Goal: Information Seeking & Learning: Learn about a topic

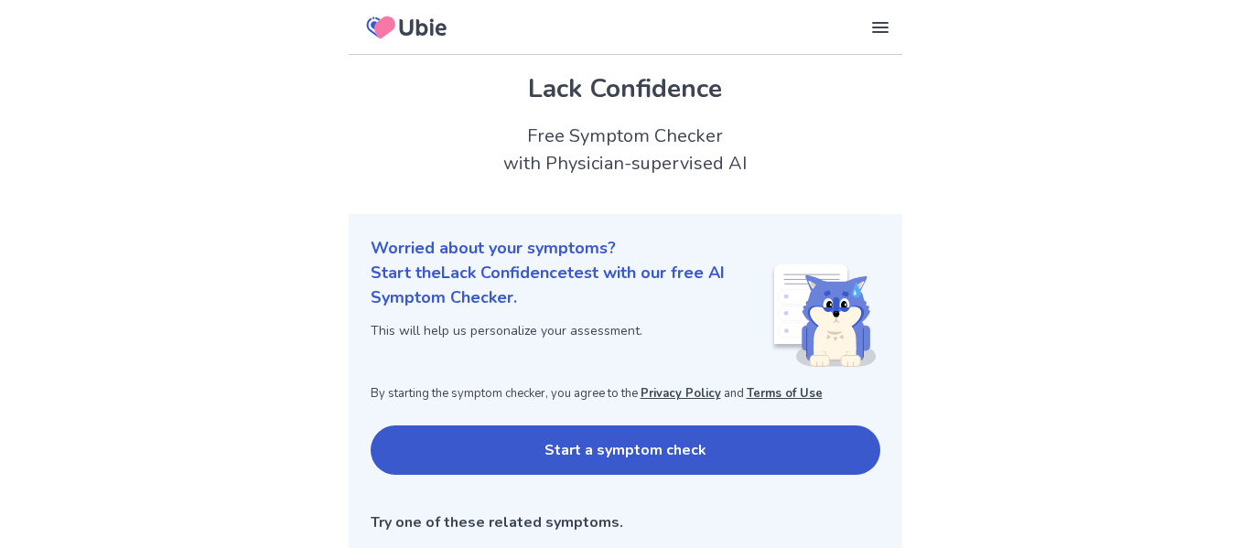
click at [470, 438] on button "Start a symptom check" at bounding box center [626, 450] width 510 height 49
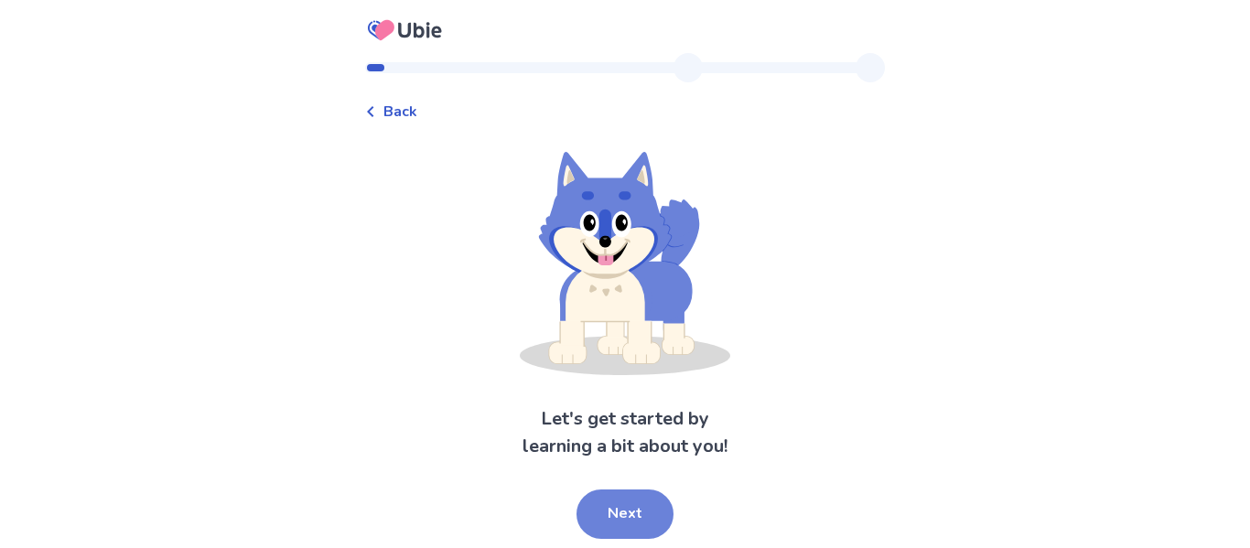
click at [615, 509] on button "Next" at bounding box center [625, 514] width 97 height 49
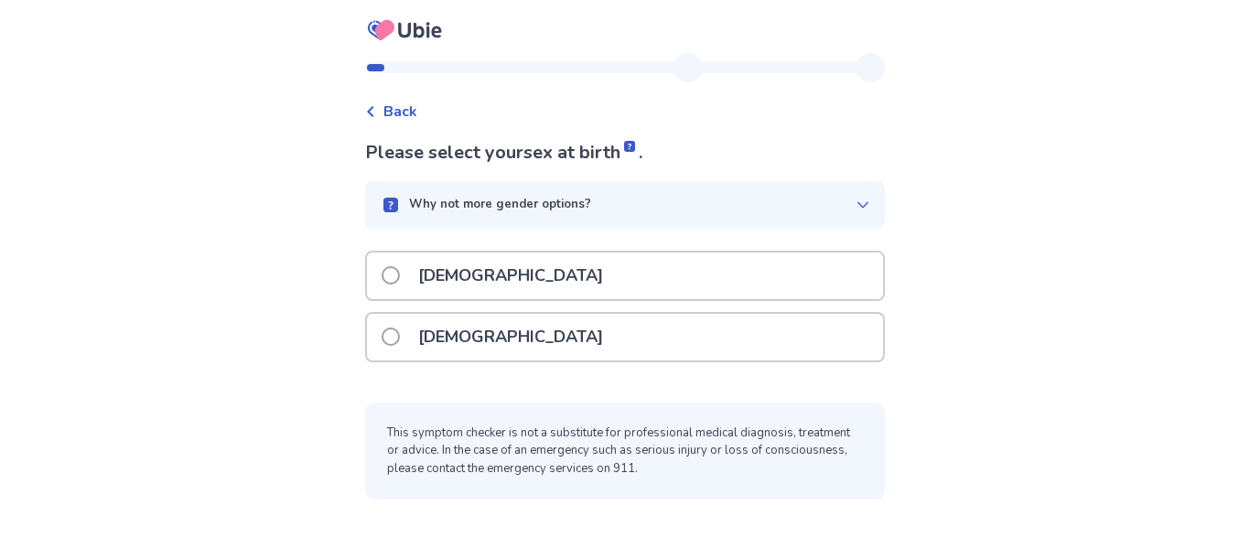
click at [614, 356] on div "[DEMOGRAPHIC_DATA]" at bounding box center [625, 337] width 516 height 47
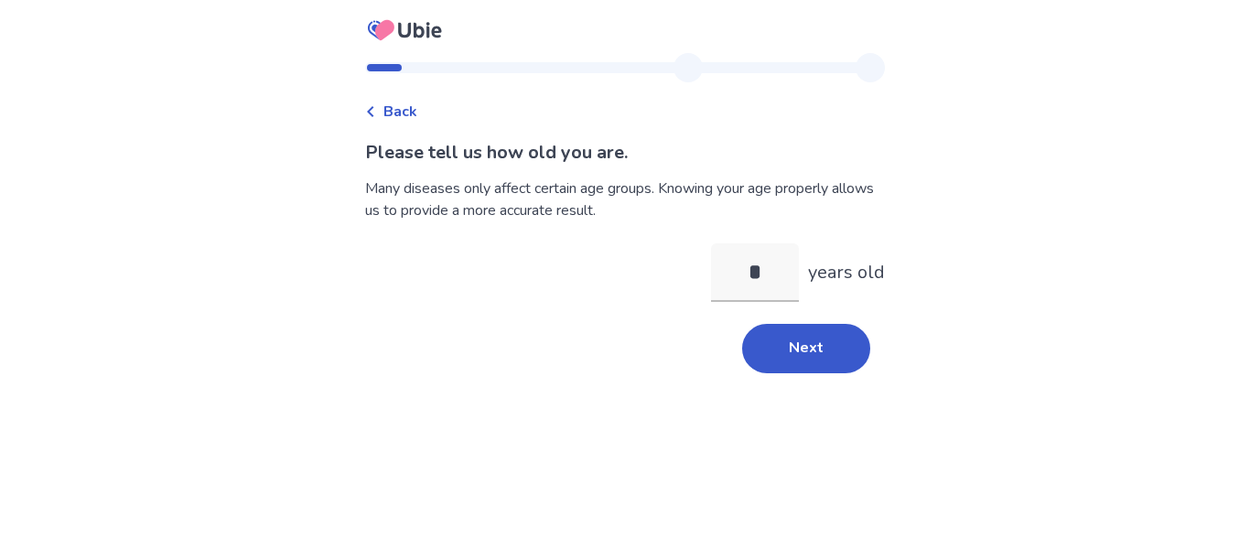
type input "**"
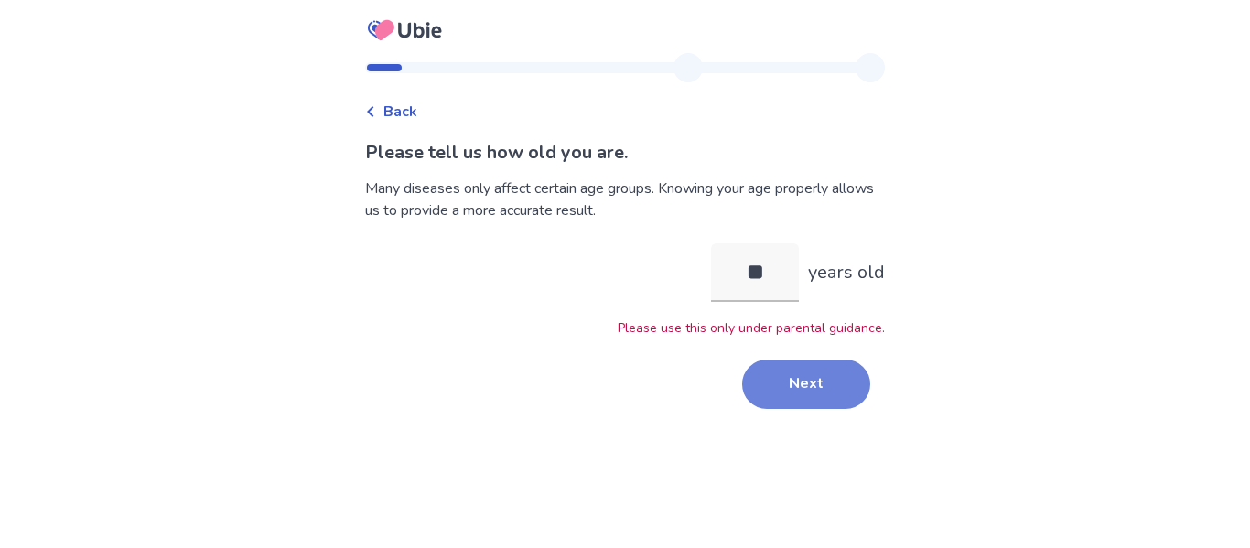
click at [765, 377] on button "Next" at bounding box center [806, 384] width 128 height 49
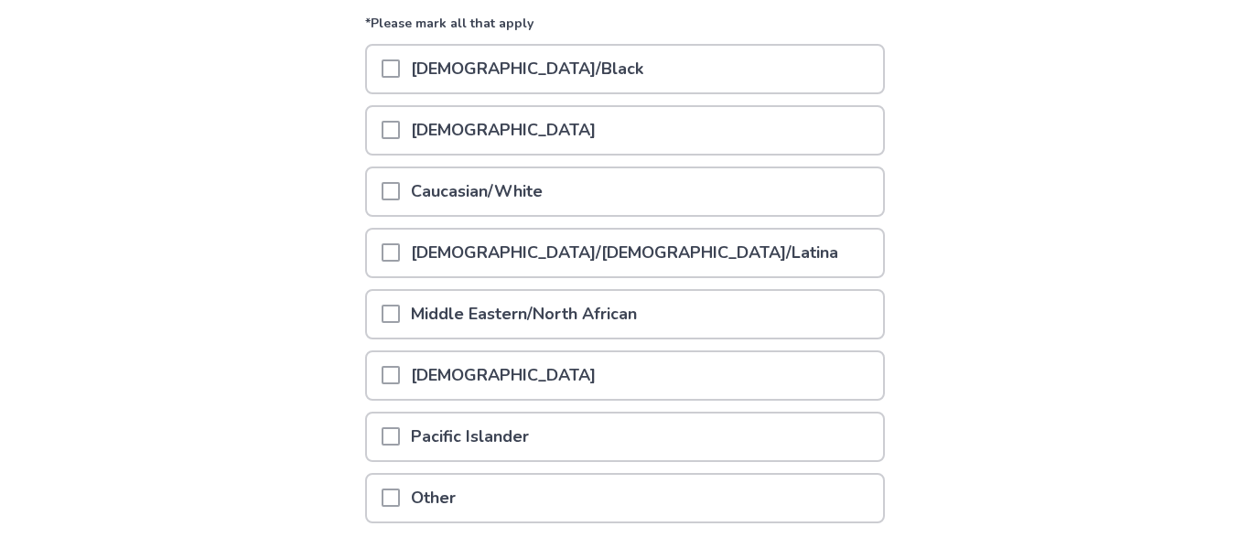
scroll to position [241, 0]
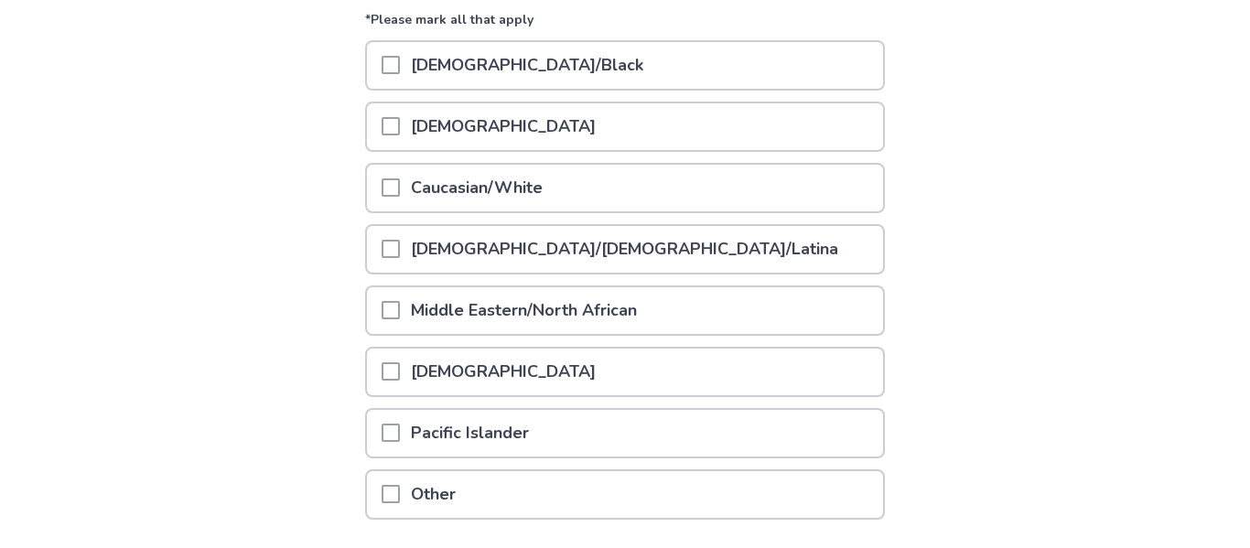
click at [816, 145] on div "[DEMOGRAPHIC_DATA]" at bounding box center [625, 126] width 516 height 47
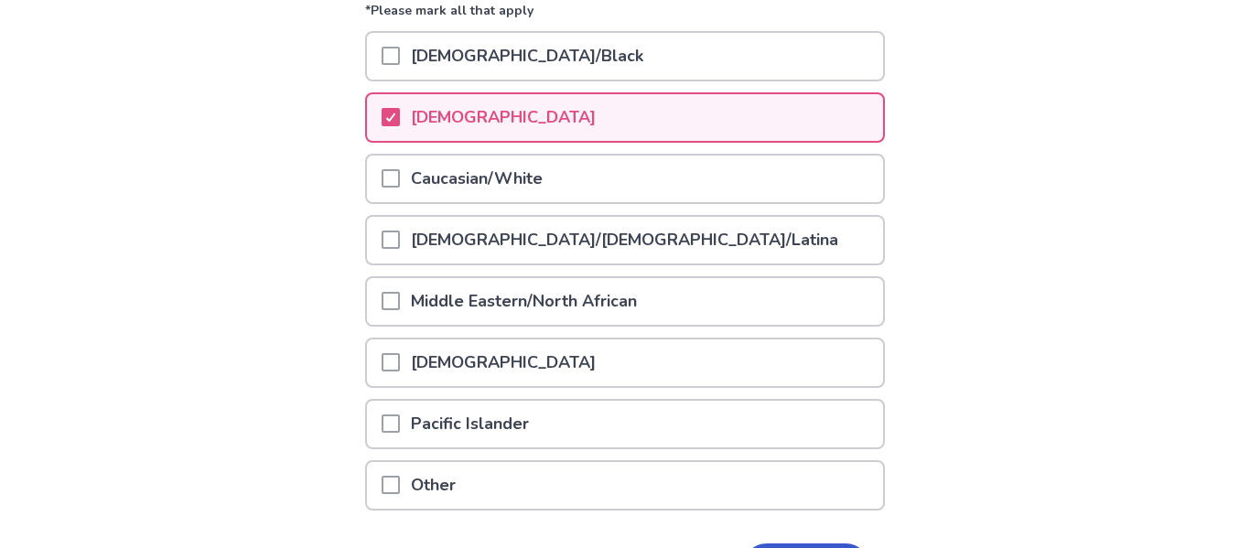
click at [808, 171] on div "Caucasian/White" at bounding box center [625, 179] width 516 height 47
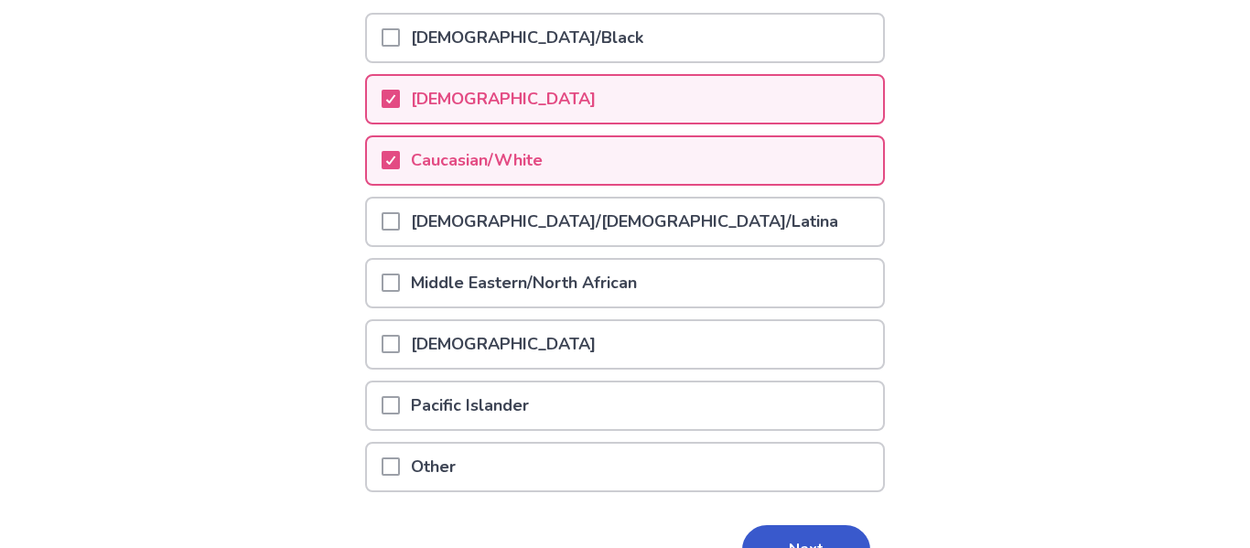
scroll to position [317, 0]
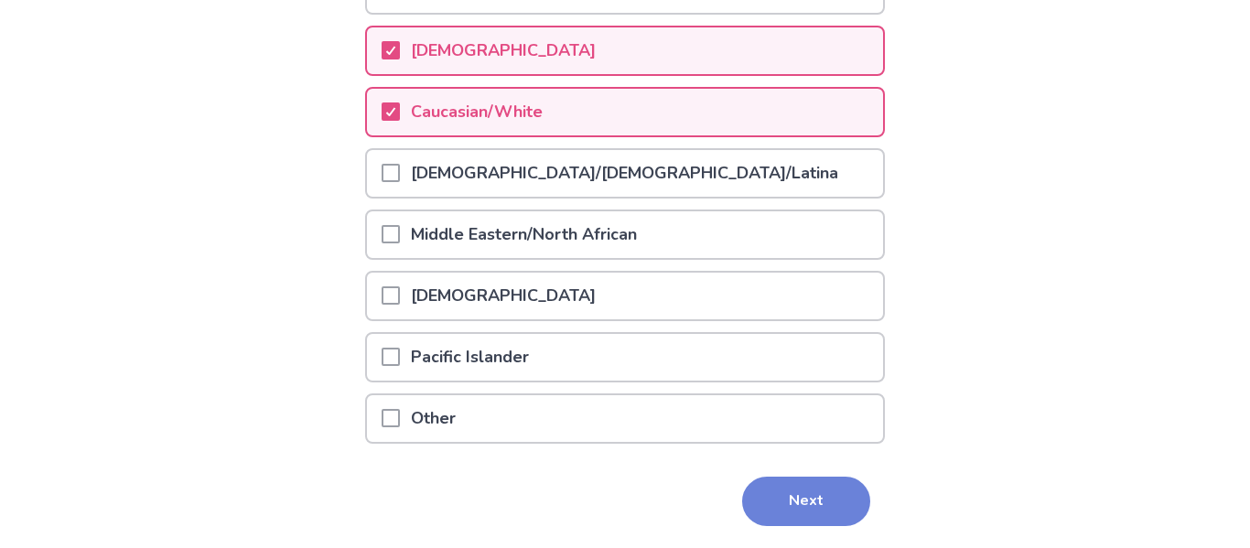
click at [822, 477] on button "Next" at bounding box center [806, 501] width 128 height 49
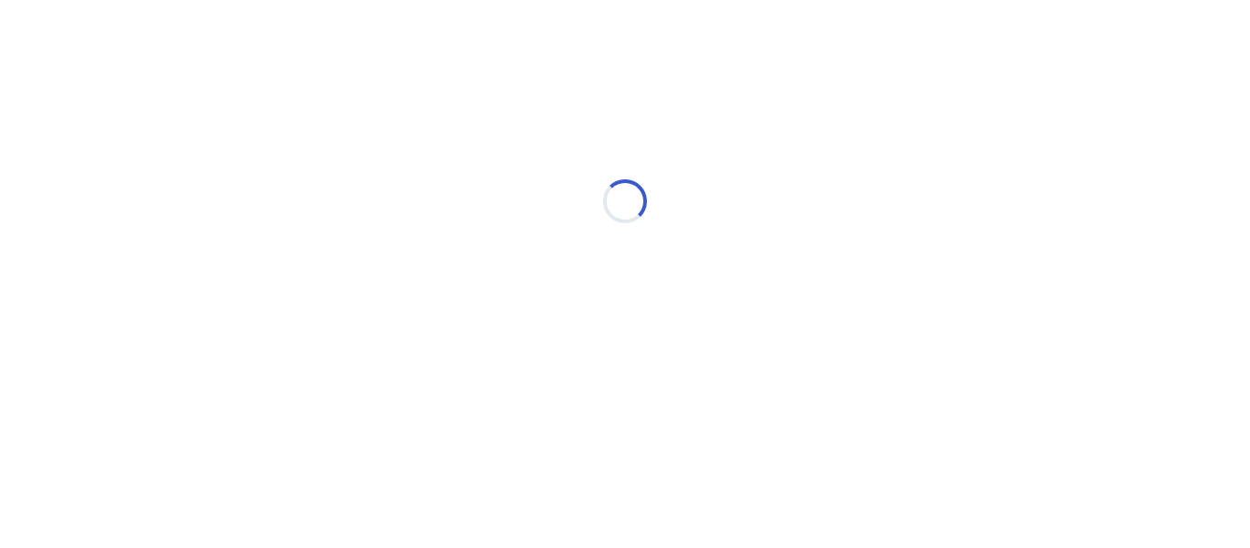
scroll to position [0, 0]
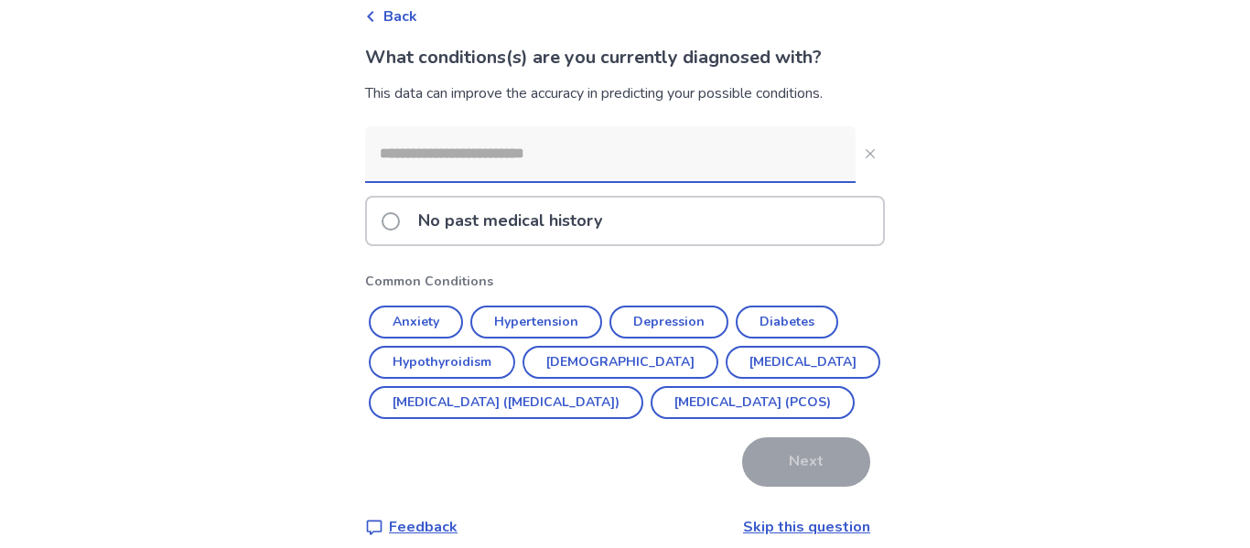
scroll to position [155, 0]
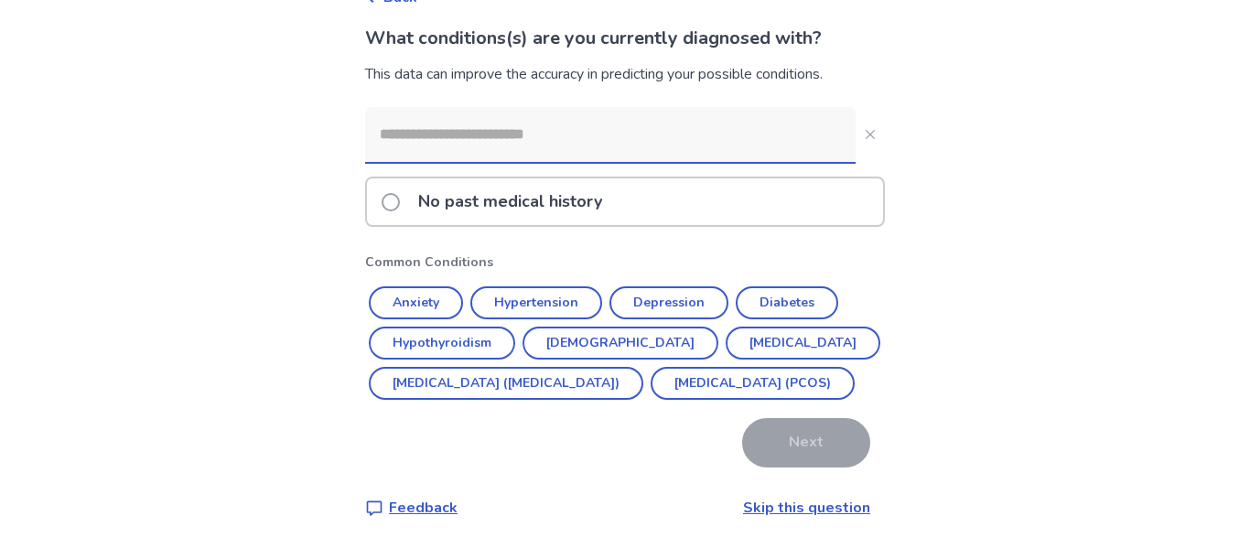
click at [799, 507] on link "Skip this question" at bounding box center [806, 508] width 127 height 20
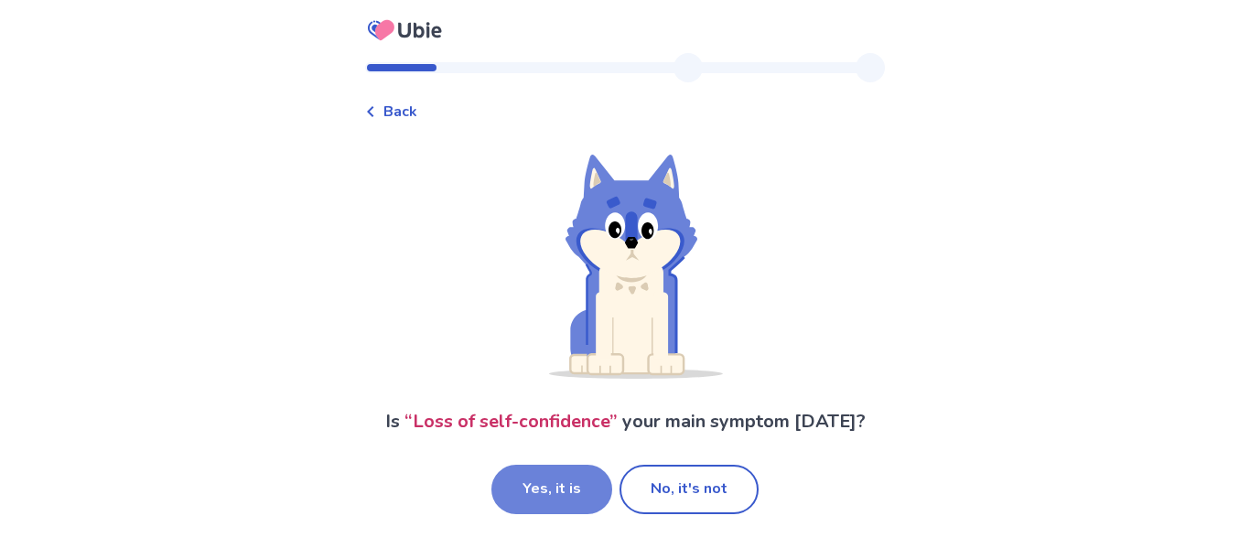
click at [534, 493] on button "Yes, it is" at bounding box center [551, 489] width 121 height 49
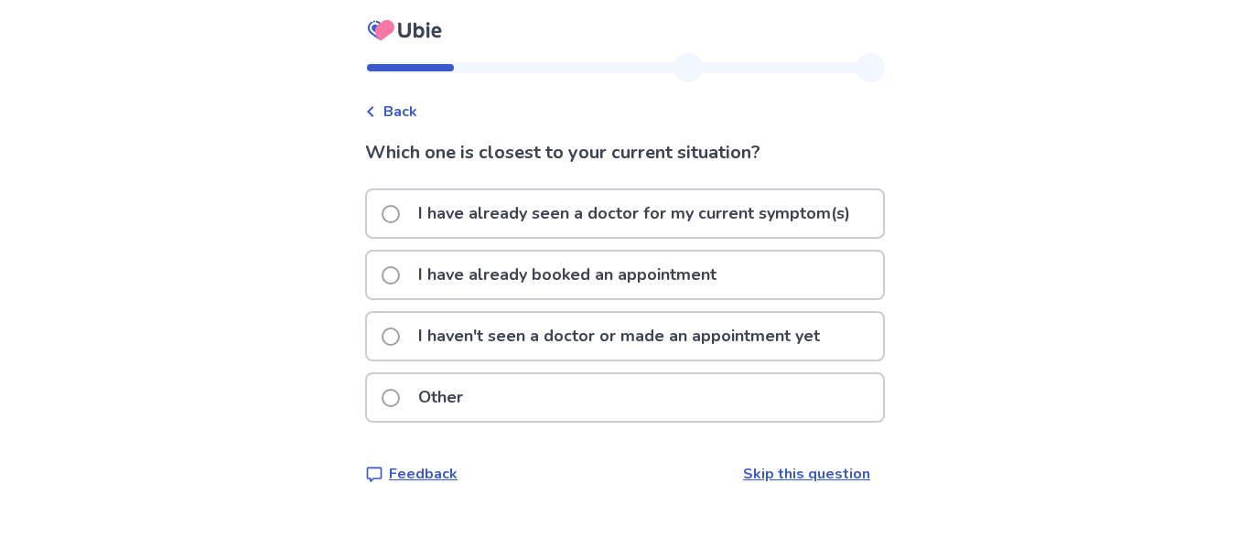
click at [680, 346] on p "I haven't seen a doctor or made an appointment yet" at bounding box center [619, 336] width 424 height 47
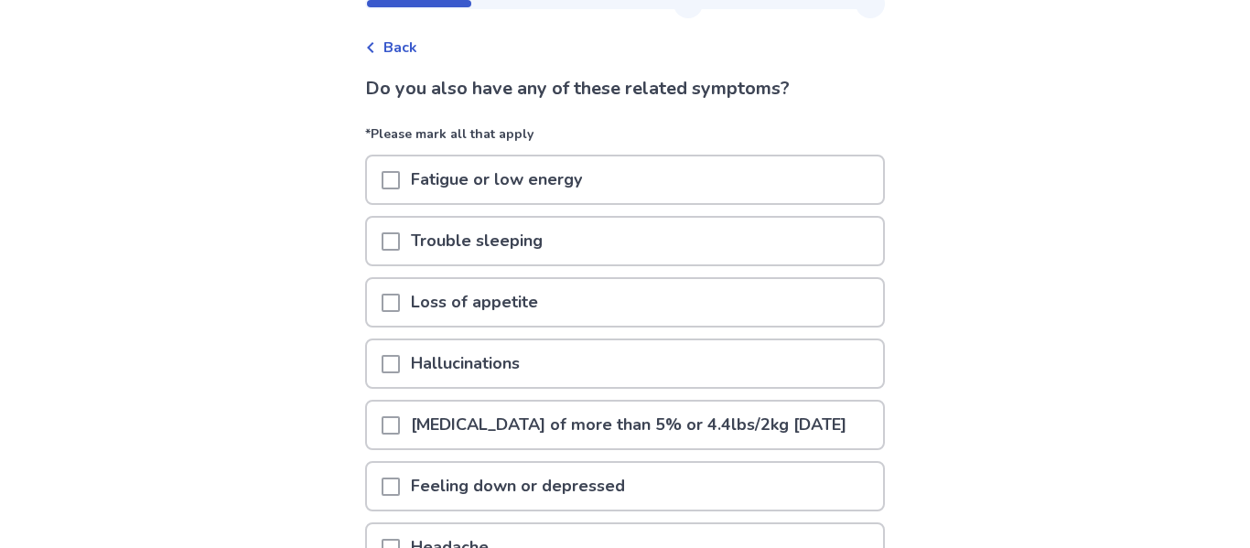
scroll to position [66, 0]
click at [782, 165] on div "Fatigue or low energy" at bounding box center [625, 178] width 516 height 47
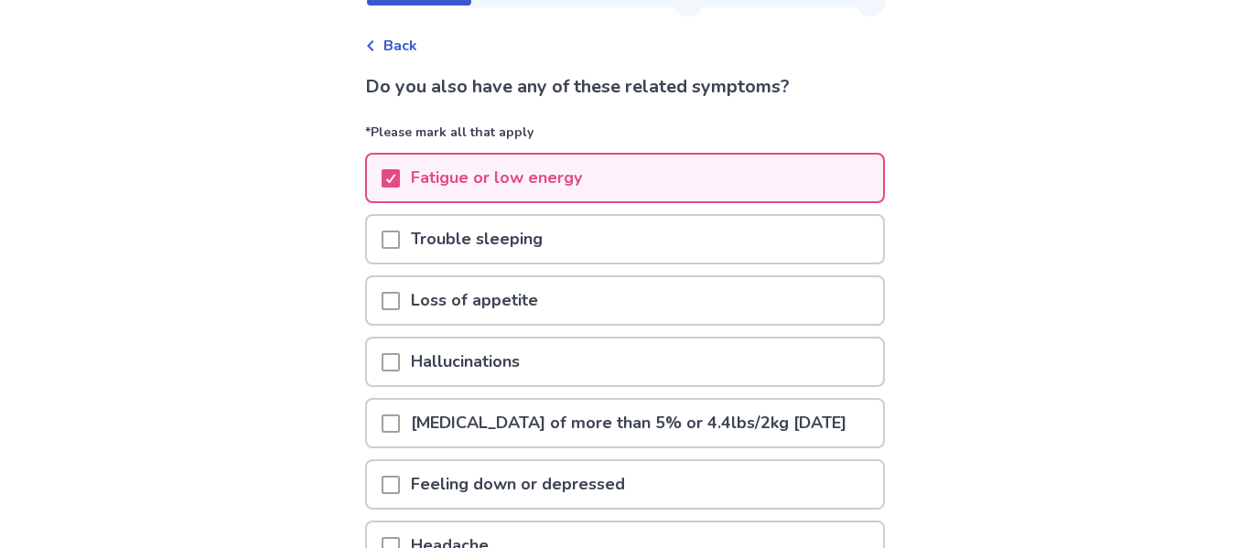
click at [750, 230] on div "Trouble sleeping" at bounding box center [625, 239] width 516 height 47
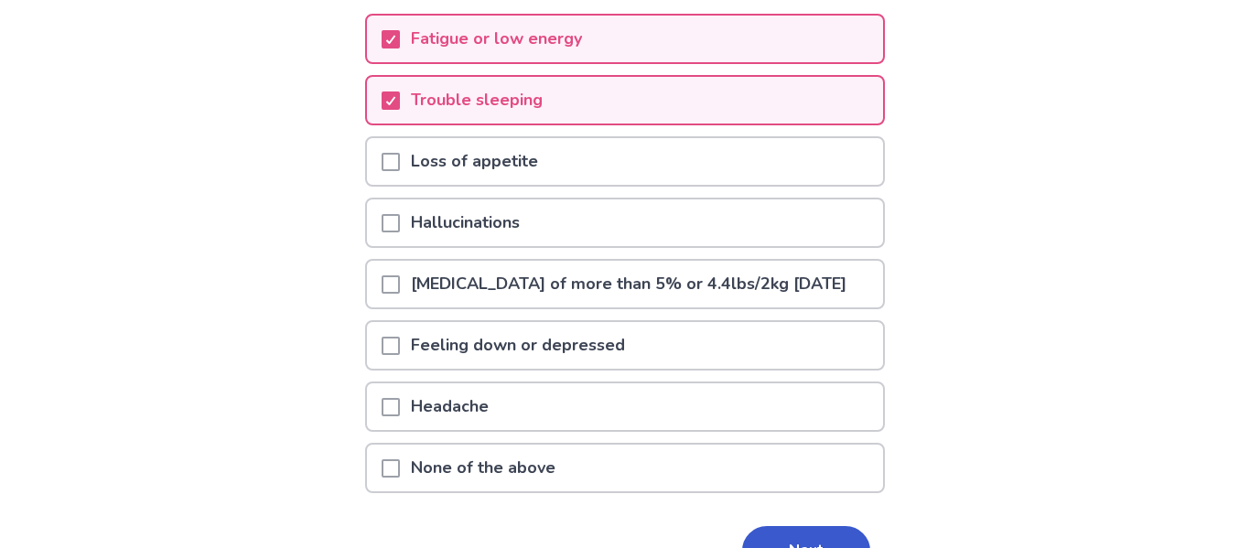
scroll to position [208, 0]
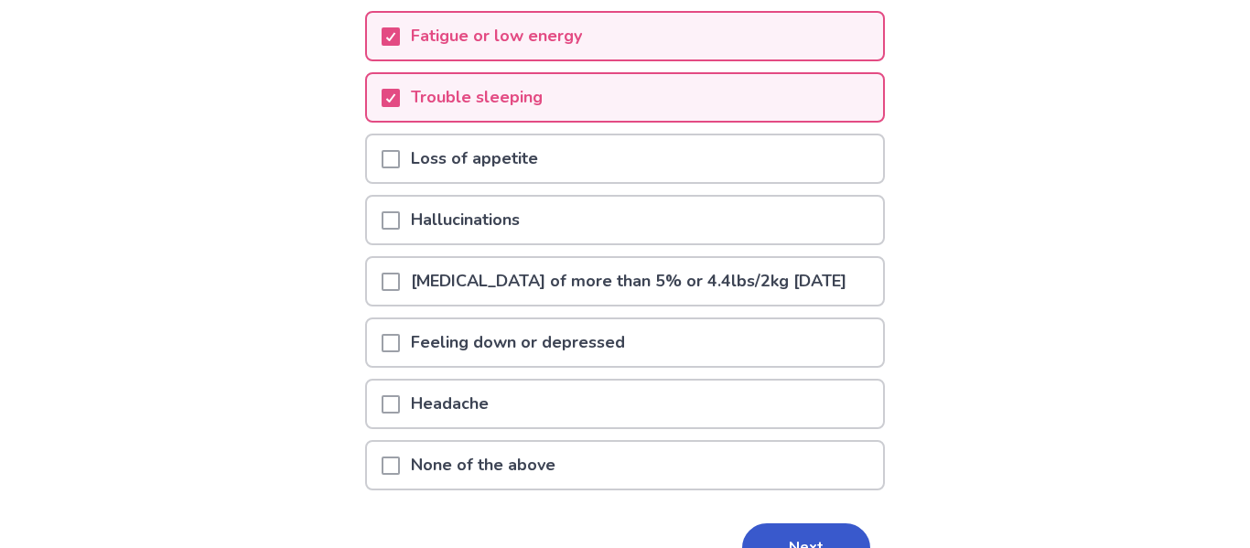
click at [713, 366] on div "Feeling down or depressed" at bounding box center [625, 342] width 516 height 47
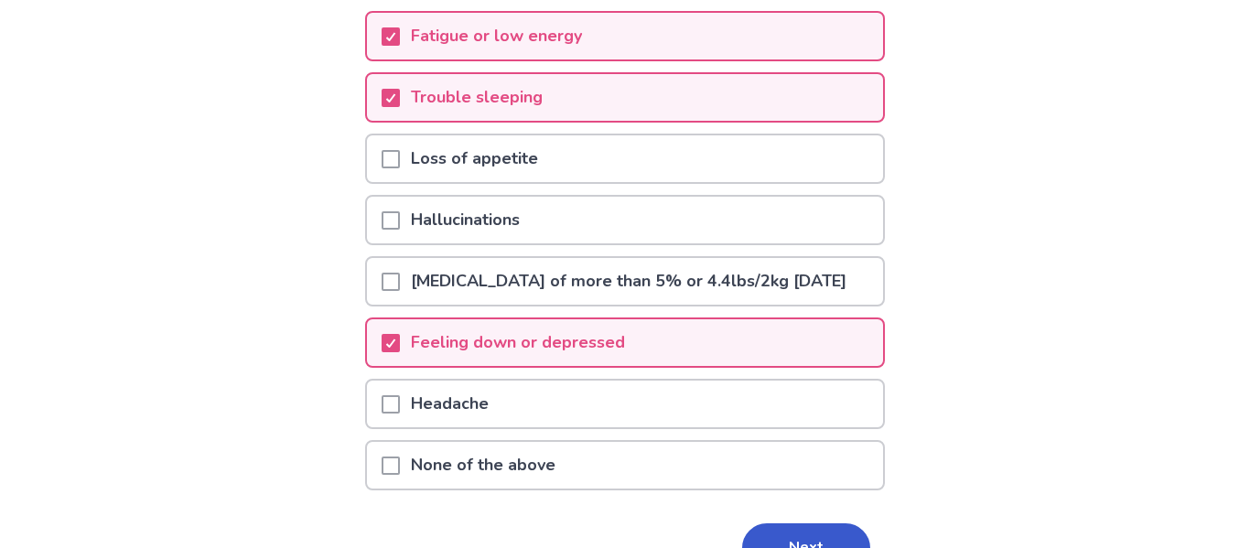
click at [824, 164] on div "Loss of appetite" at bounding box center [625, 158] width 516 height 47
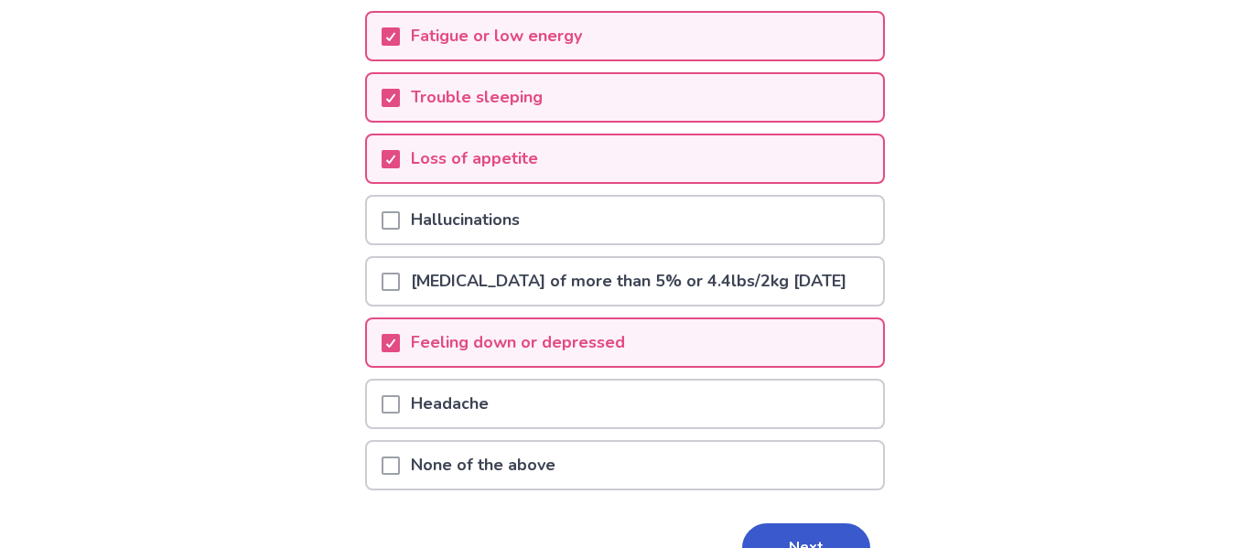
click at [824, 164] on div "Loss of appetite" at bounding box center [625, 158] width 516 height 47
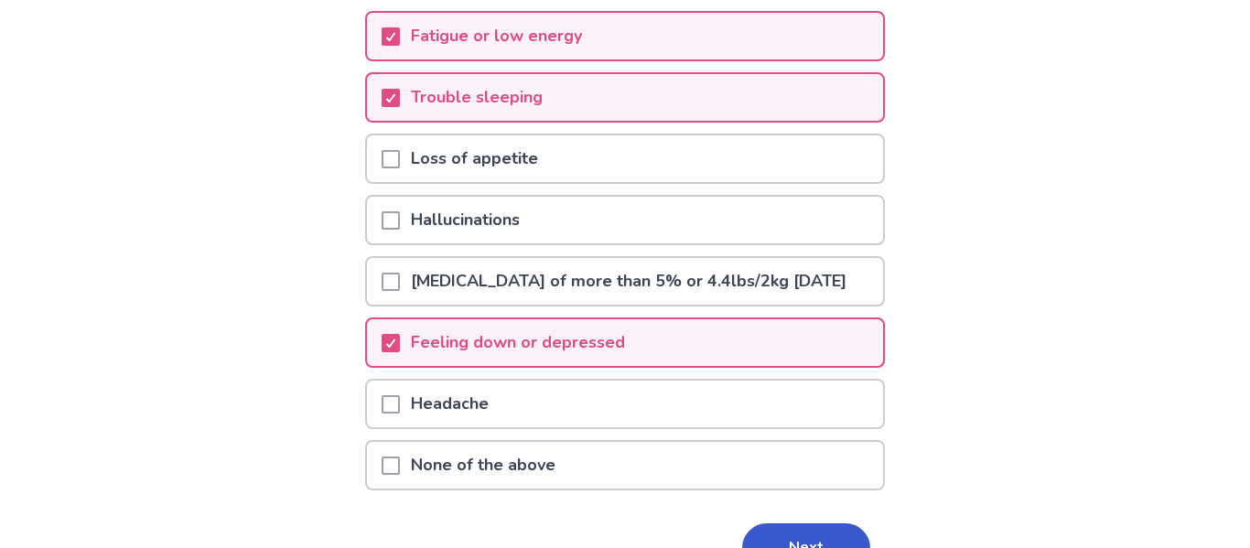
scroll to position [338, 0]
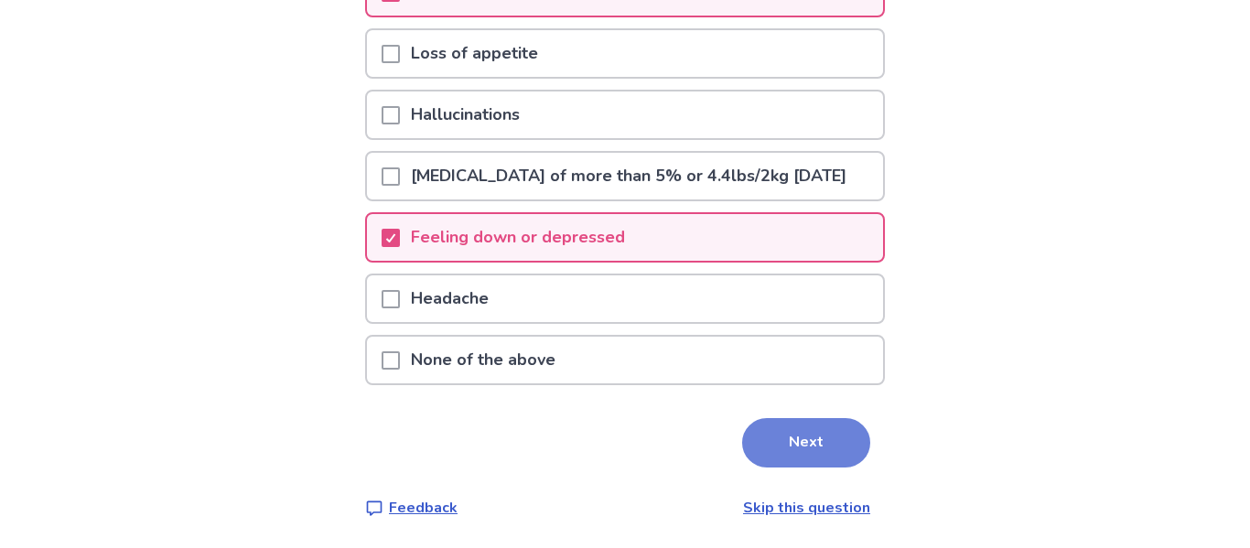
click at [782, 455] on button "Next" at bounding box center [806, 442] width 128 height 49
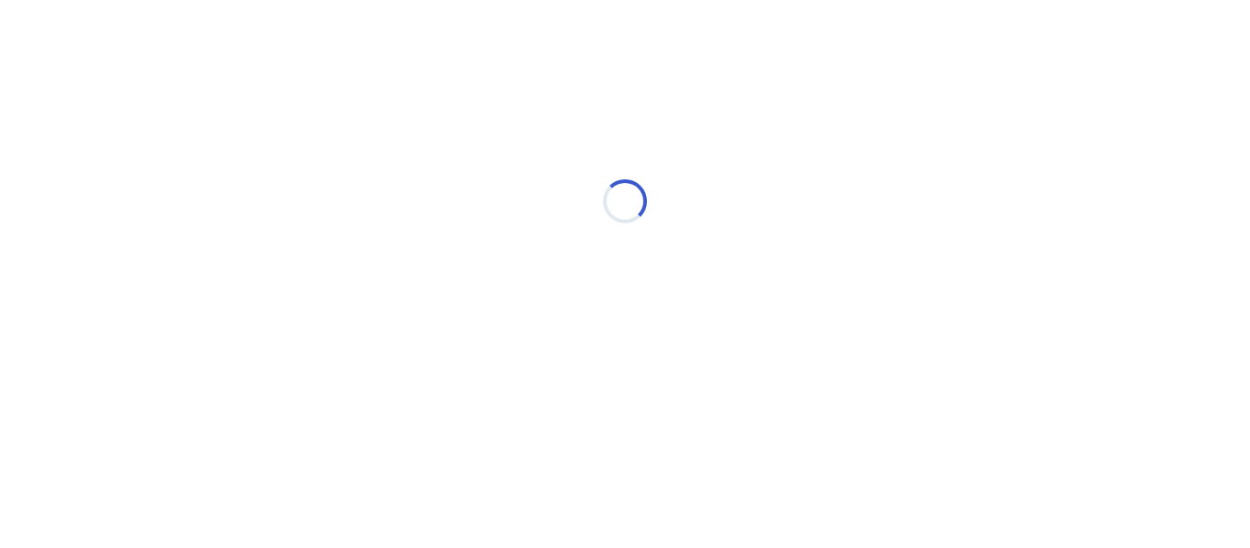
scroll to position [0, 0]
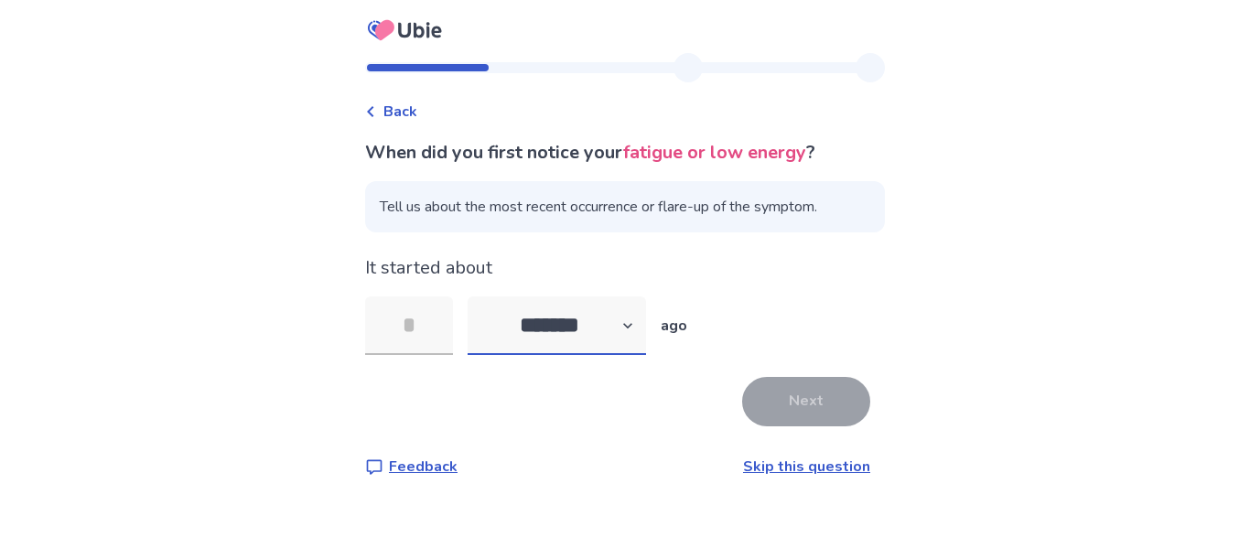
click at [506, 318] on select "******* ****** ******* ******** *******" at bounding box center [557, 326] width 178 height 59
select select "*"
click at [479, 297] on select "******* ****** ******* ******** *******" at bounding box center [557, 326] width 178 height 59
click at [439, 331] on input "tel" at bounding box center [409, 326] width 88 height 59
type input "*"
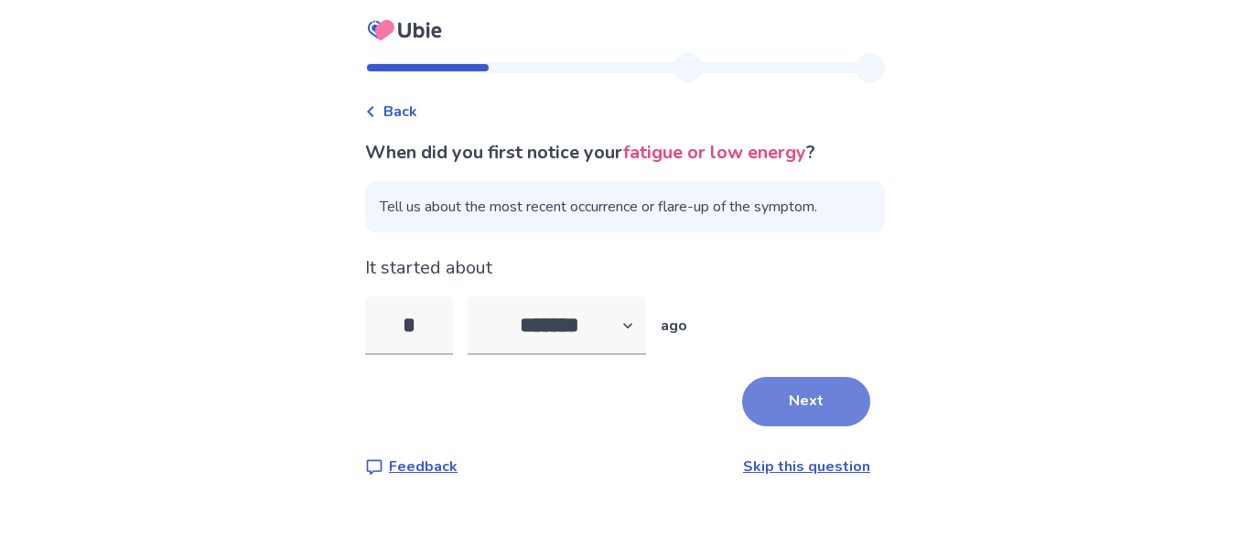
click at [762, 393] on button "Next" at bounding box center [806, 401] width 128 height 49
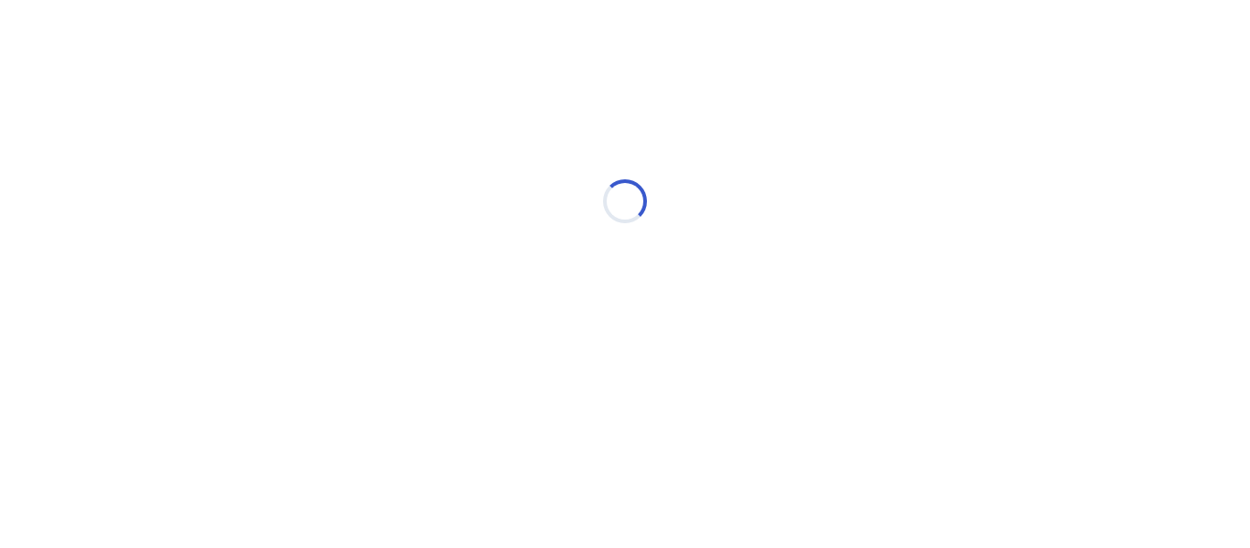
select select "*"
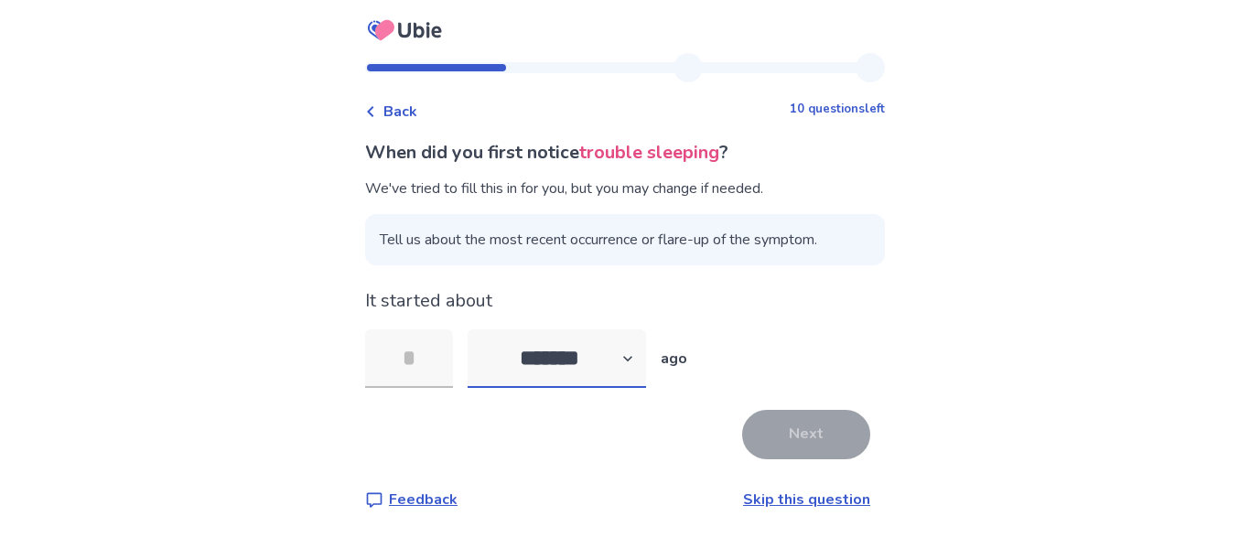
click at [565, 358] on select "******* ****** ******* ******** *******" at bounding box center [557, 358] width 178 height 59
click at [441, 351] on input "tel" at bounding box center [409, 358] width 88 height 59
type input "*"
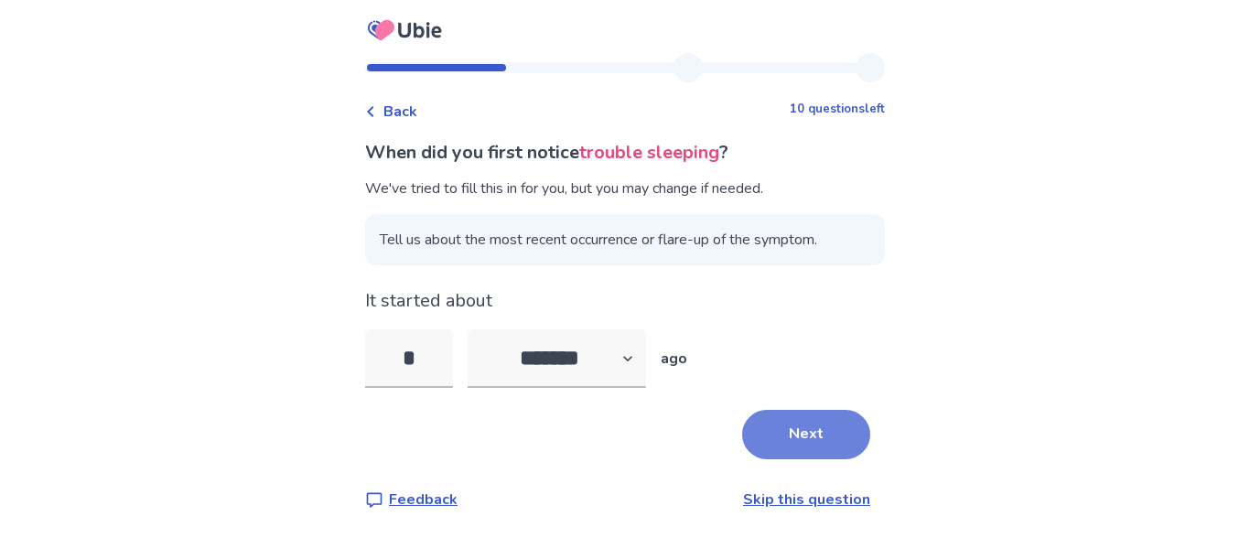
click at [777, 429] on button "Next" at bounding box center [806, 434] width 128 height 49
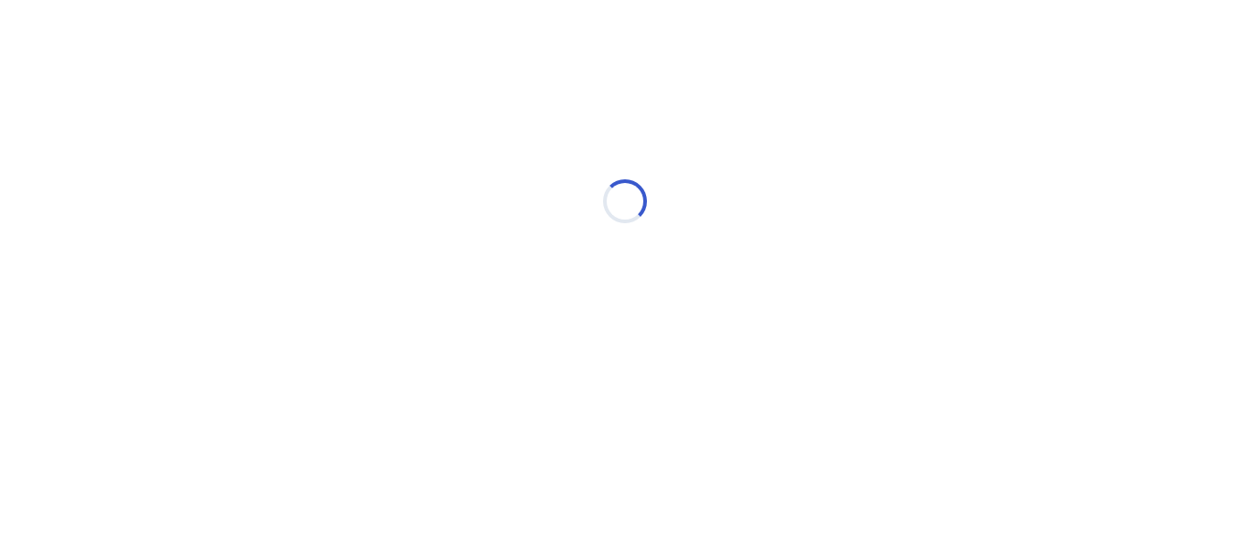
select select "*"
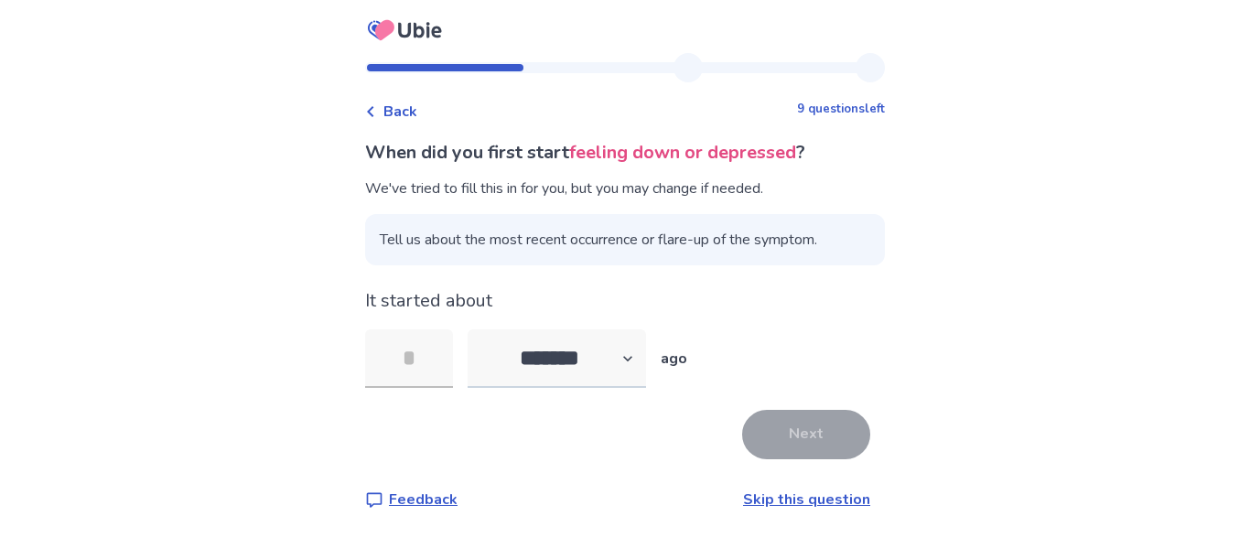
type input "*"
click at [774, 423] on button "Next" at bounding box center [806, 434] width 128 height 49
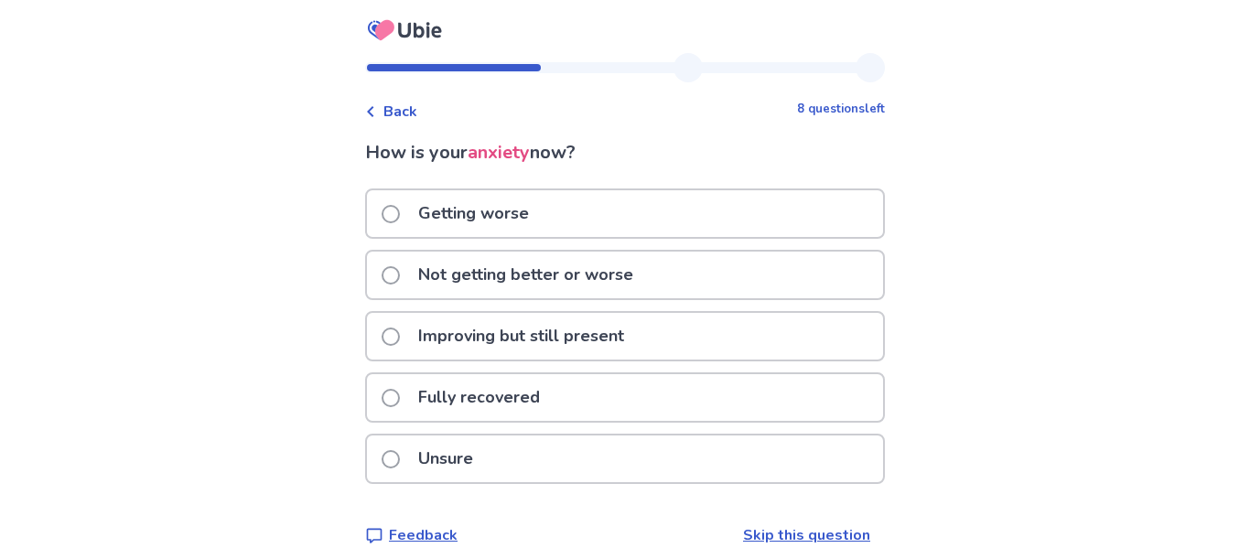
scroll to position [27, 0]
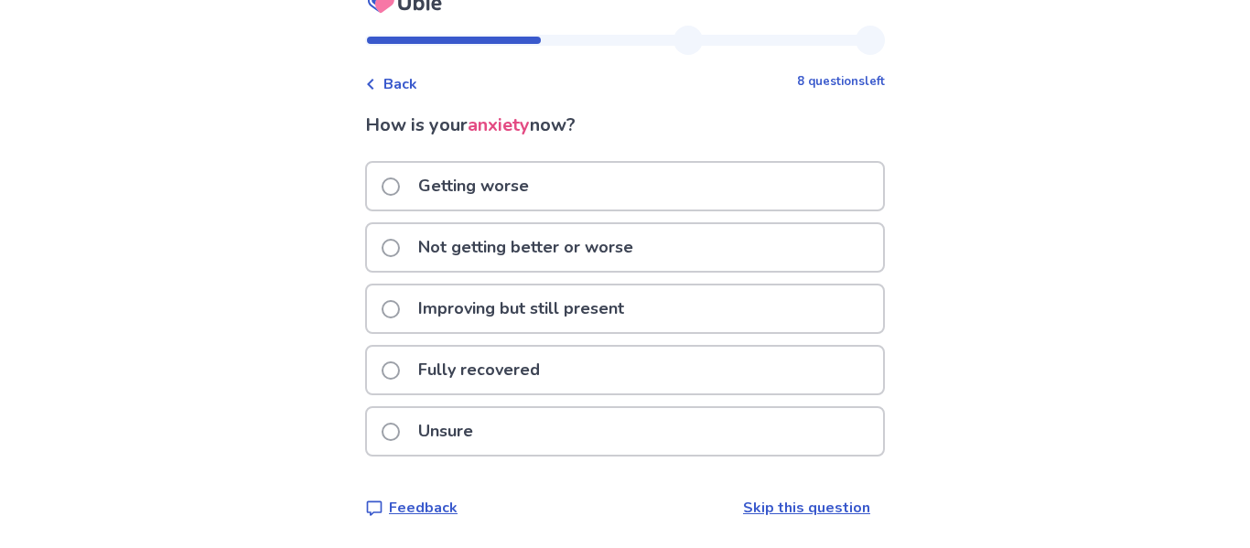
click at [821, 254] on div "Not getting better or worse" at bounding box center [625, 247] width 516 height 47
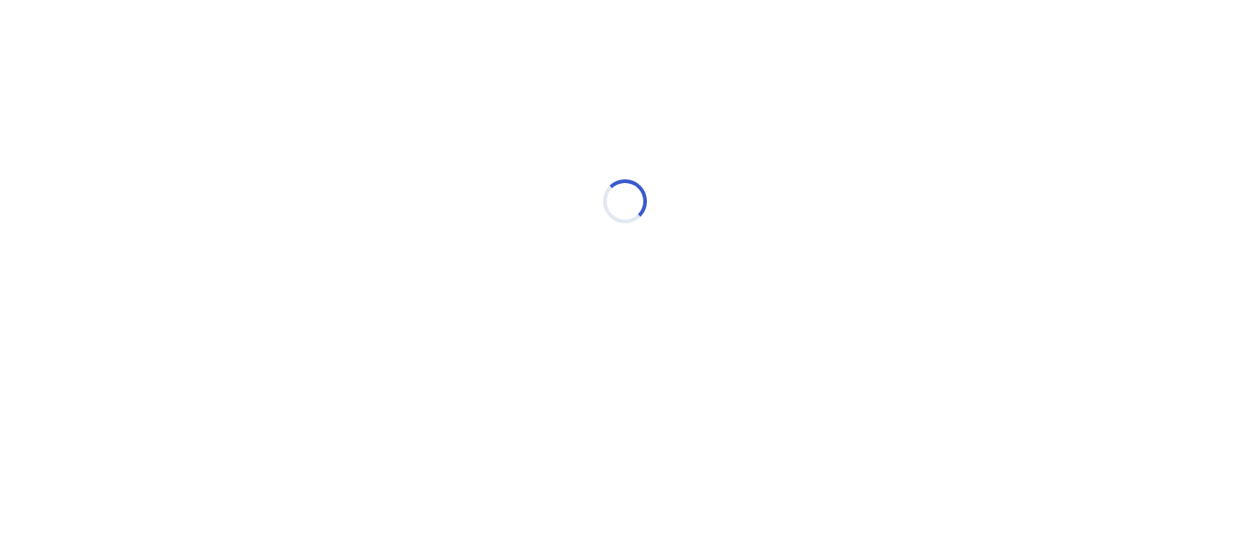
scroll to position [0, 0]
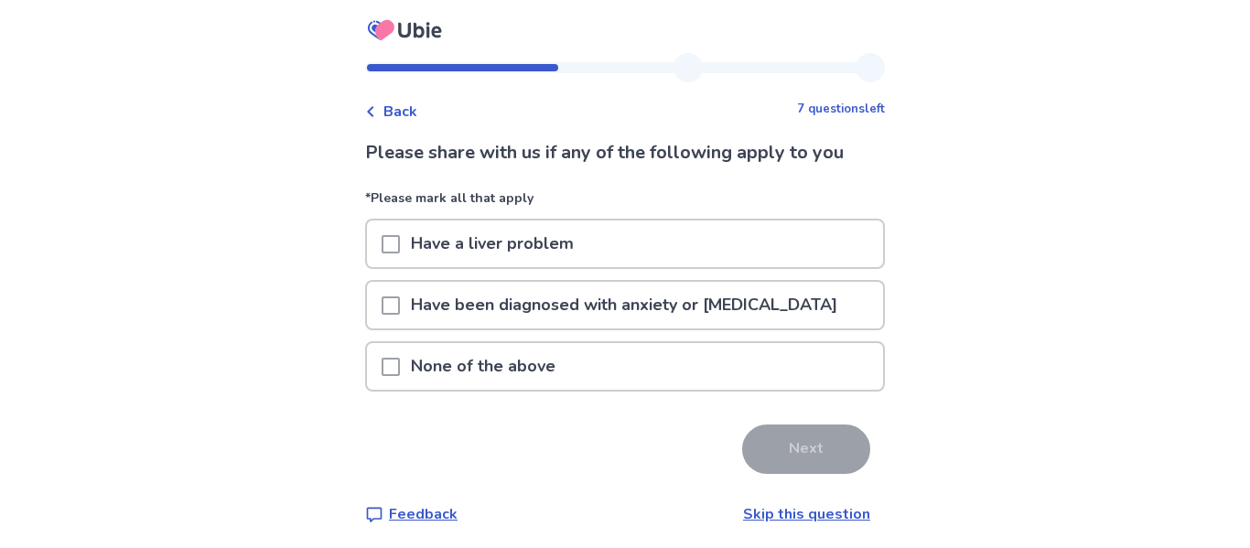
click at [566, 368] on p "None of the above" at bounding box center [483, 366] width 167 height 47
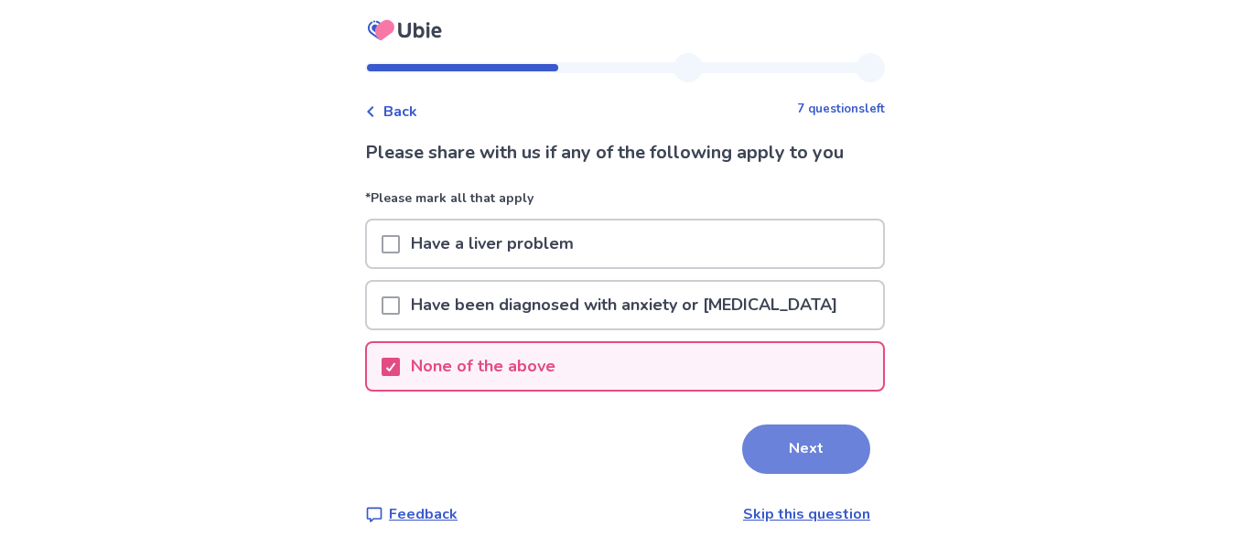
click at [755, 442] on button "Next" at bounding box center [806, 449] width 128 height 49
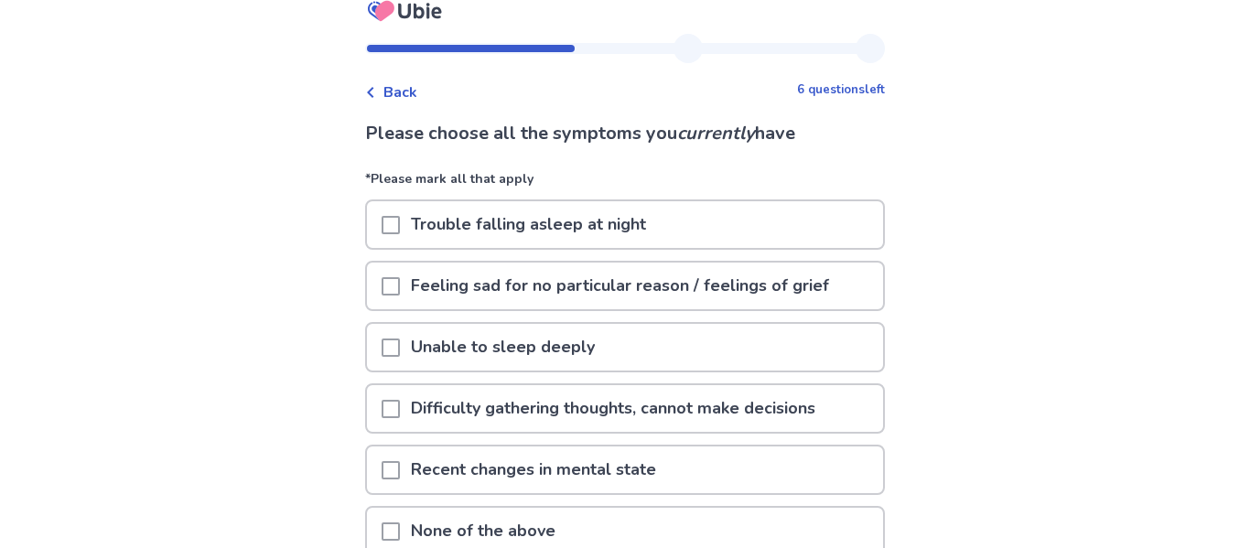
scroll to position [24, 0]
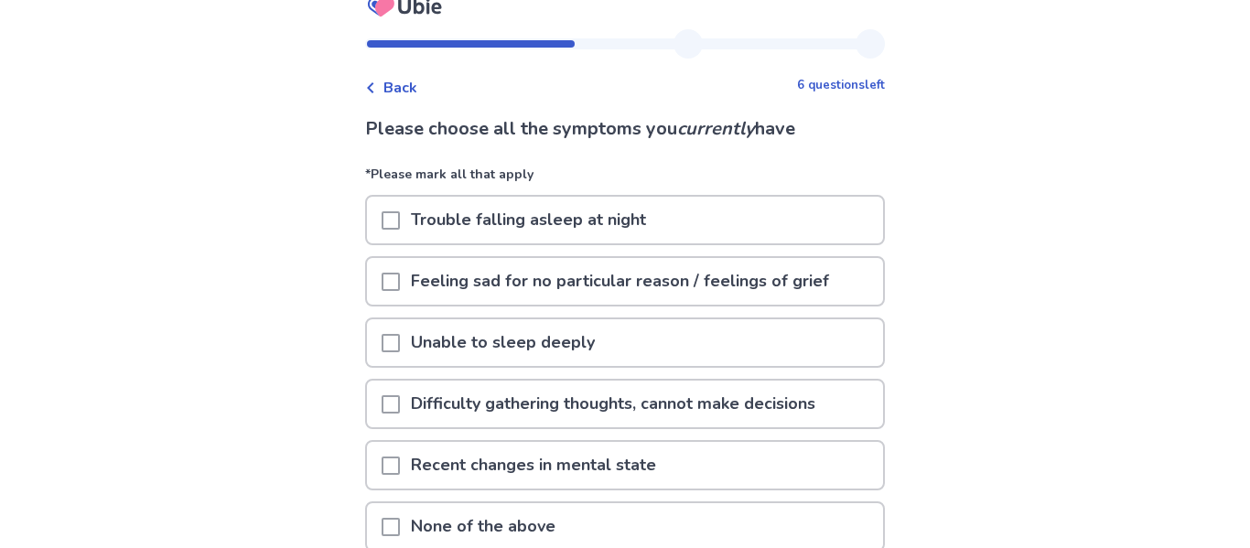
click at [856, 211] on div "Trouble falling asleep at night" at bounding box center [625, 220] width 516 height 47
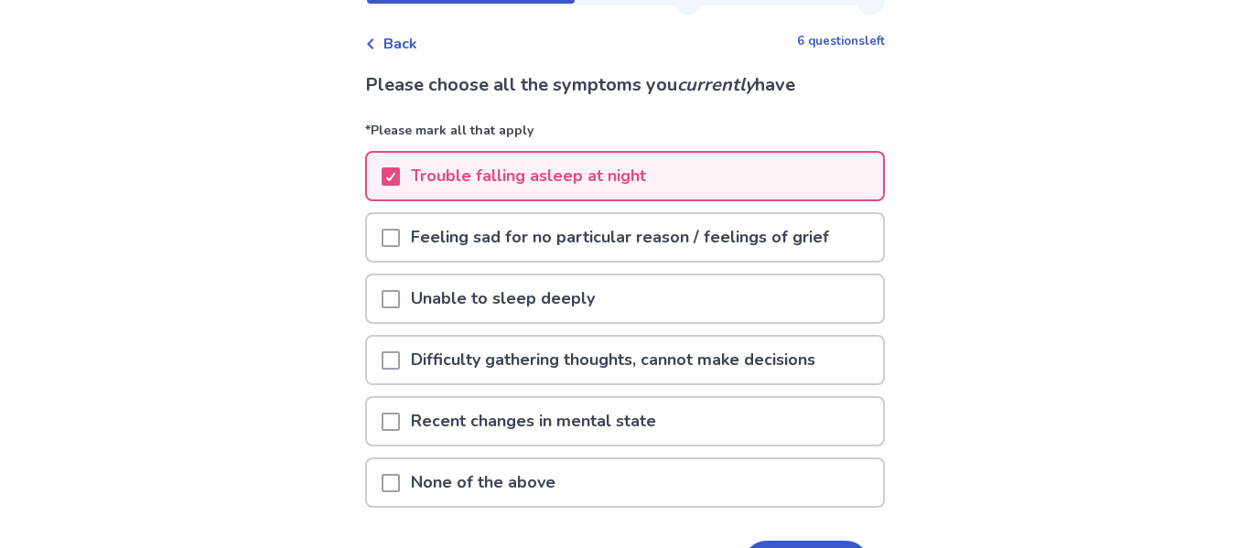
scroll to position [74, 0]
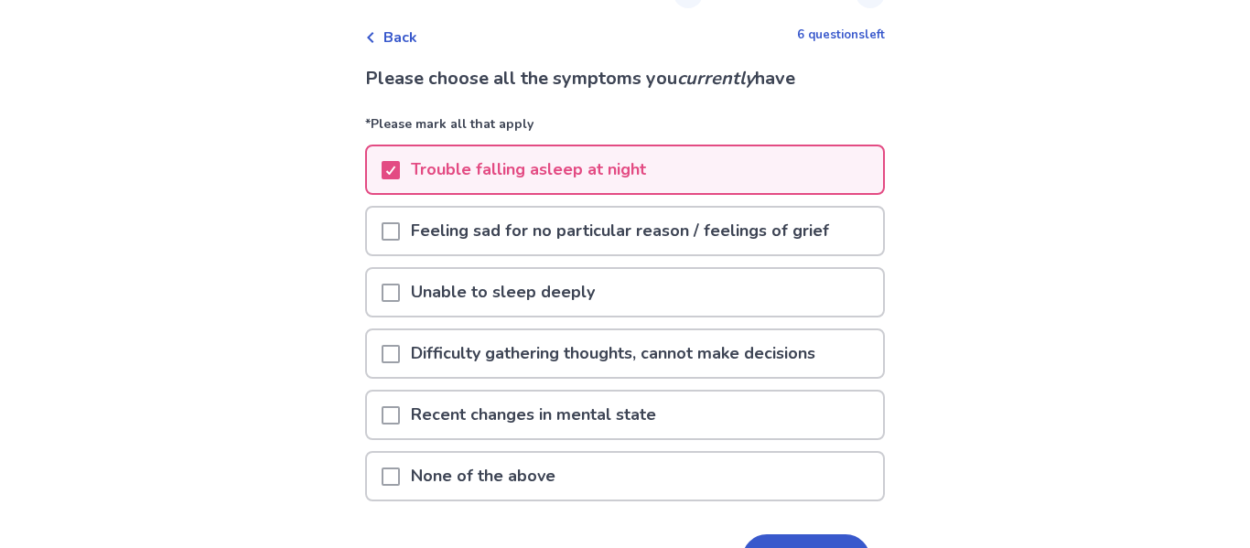
click at [856, 211] on div "Feeling sad for no particular reason / feelings of grief" at bounding box center [625, 231] width 516 height 47
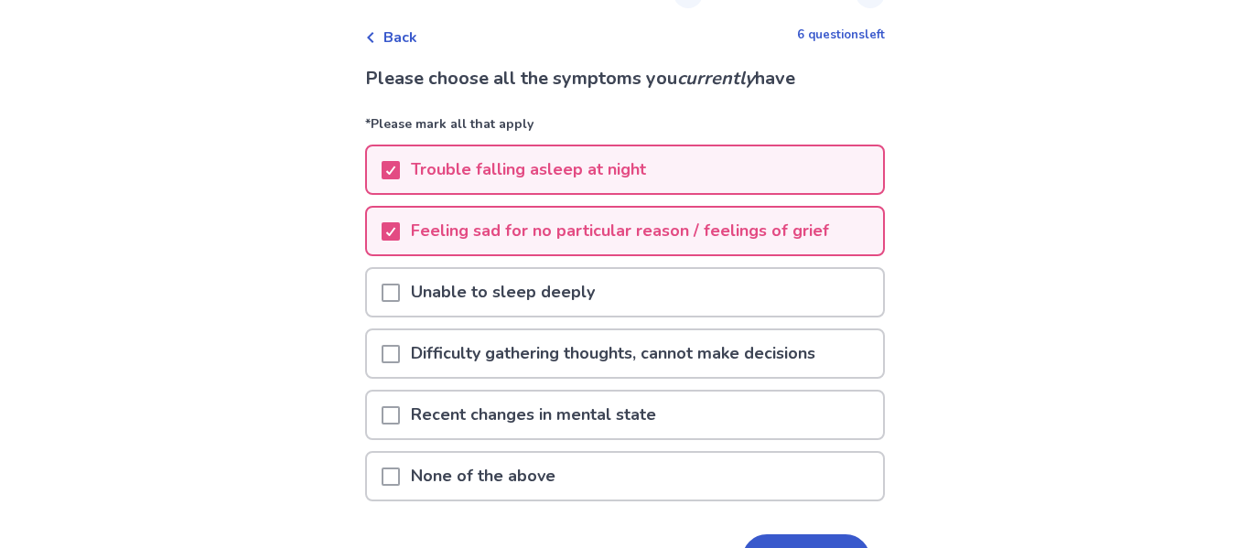
click at [815, 288] on div "Unable to sleep deeply" at bounding box center [625, 292] width 516 height 47
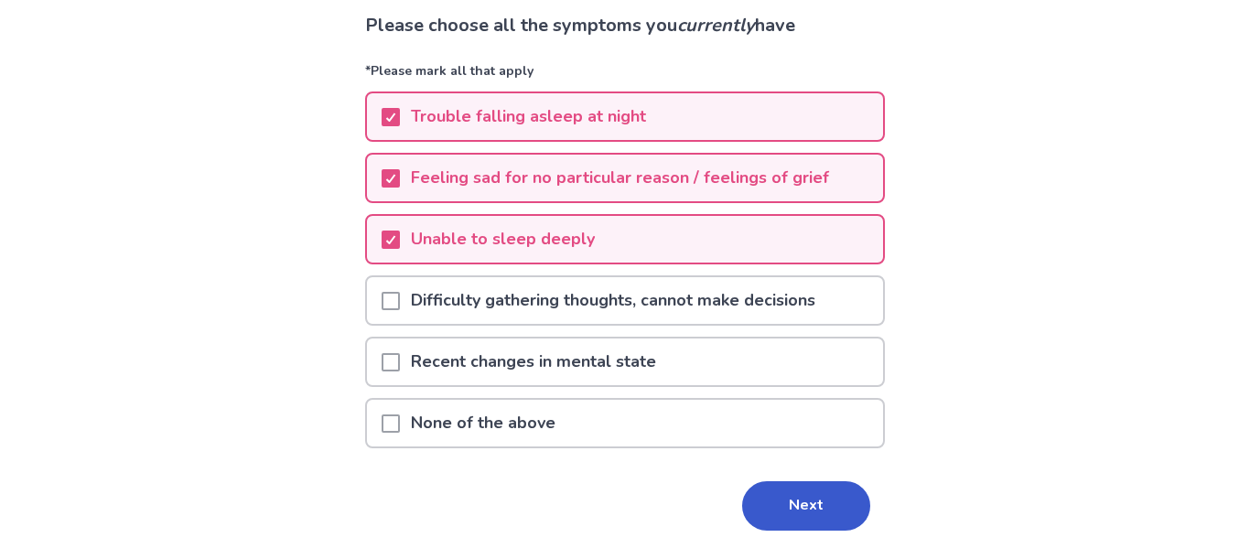
scroll to position [129, 0]
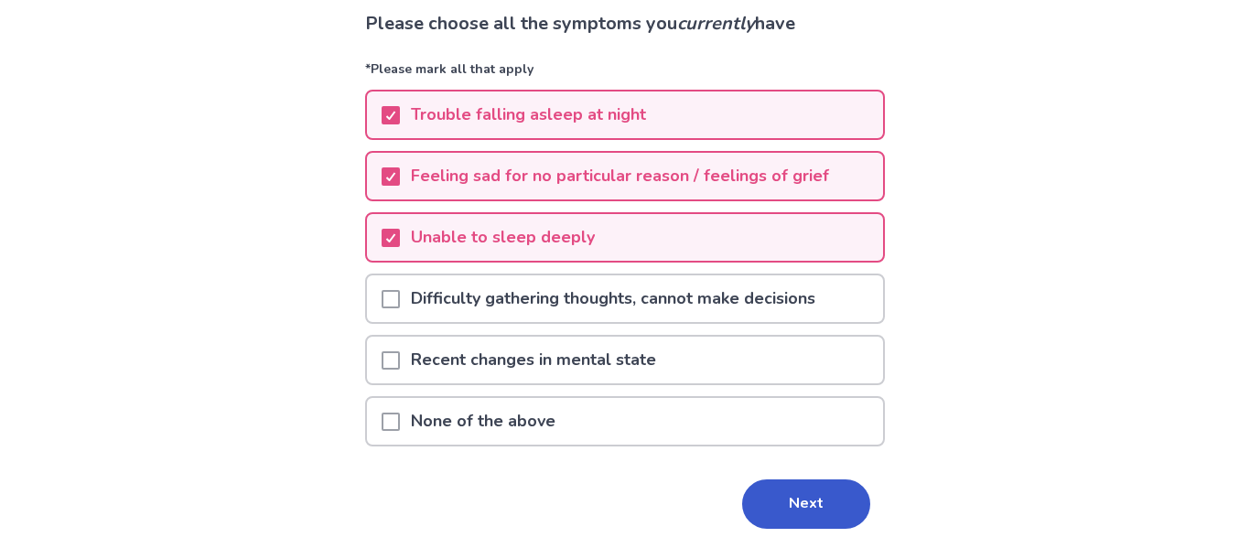
click at [815, 311] on p "Difficulty gathering thoughts, cannot make decisions" at bounding box center [613, 298] width 426 height 47
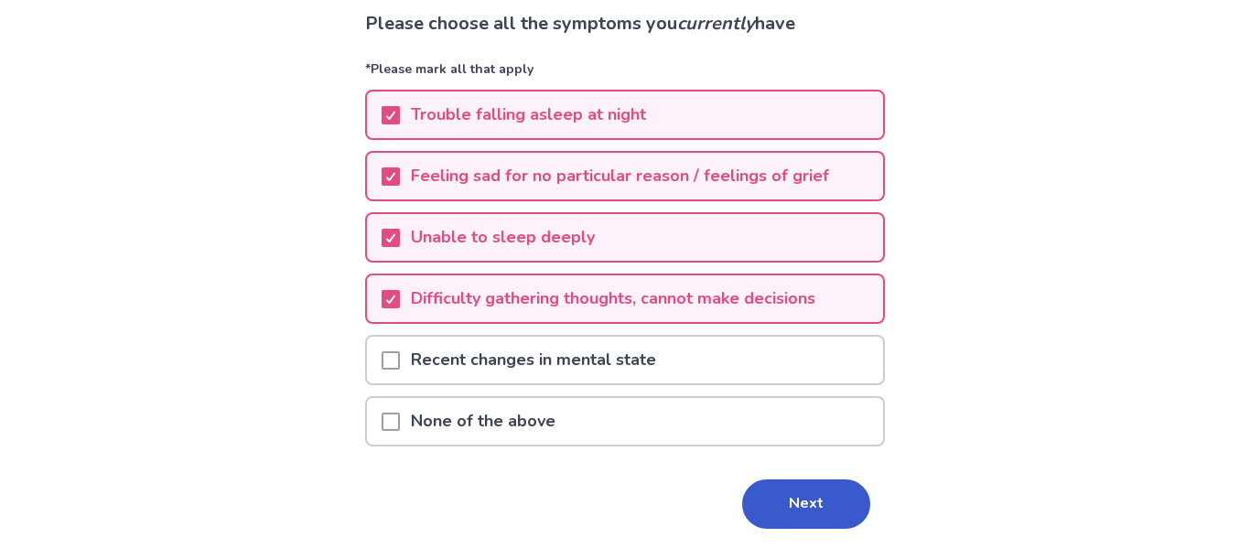
click at [833, 374] on div "Recent changes in mental state" at bounding box center [625, 360] width 516 height 47
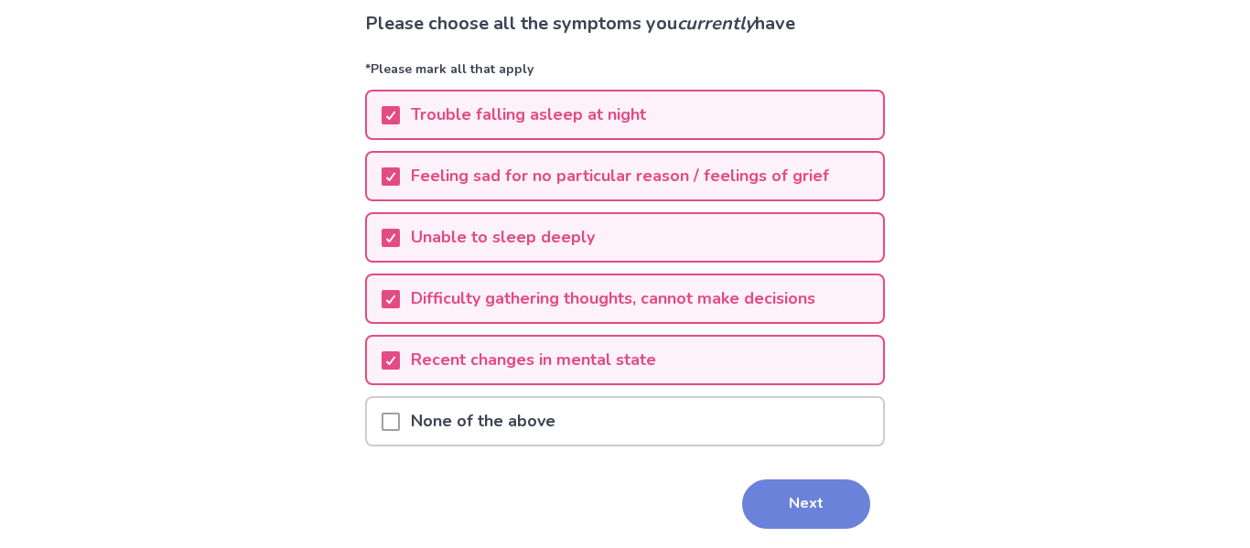
click at [818, 519] on button "Next" at bounding box center [806, 504] width 128 height 49
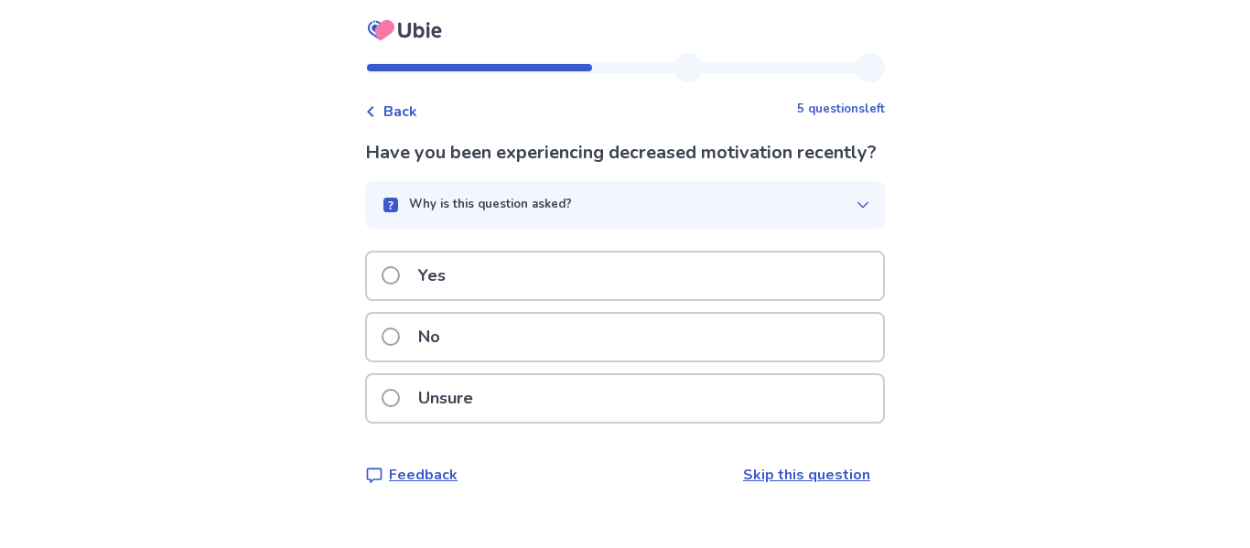
click at [851, 299] on div "Yes" at bounding box center [625, 276] width 516 height 47
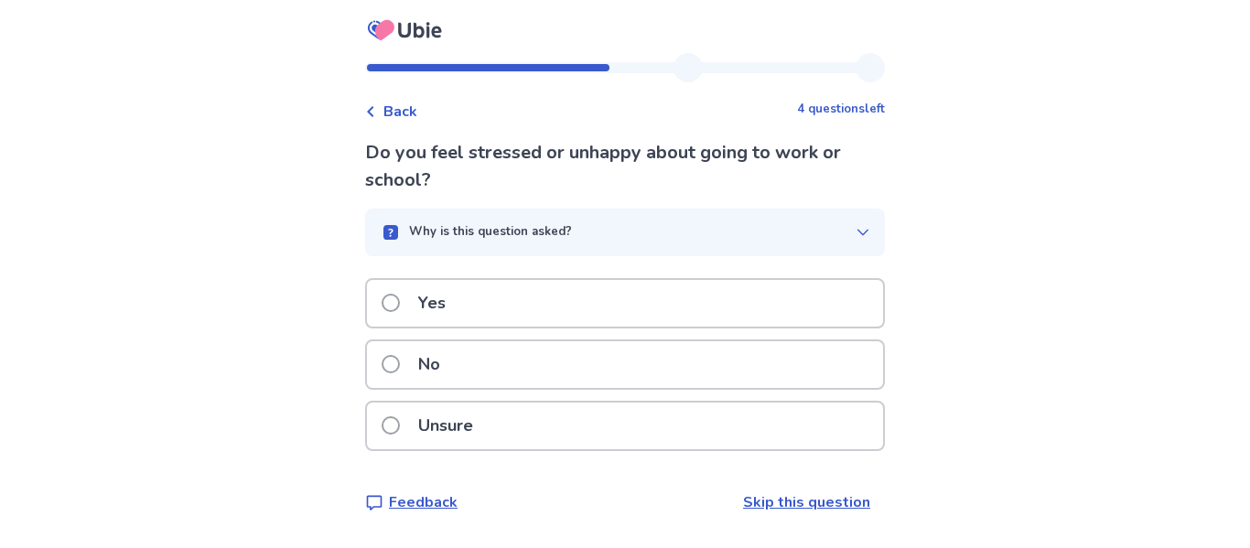
click at [769, 430] on div "Unsure" at bounding box center [625, 426] width 516 height 47
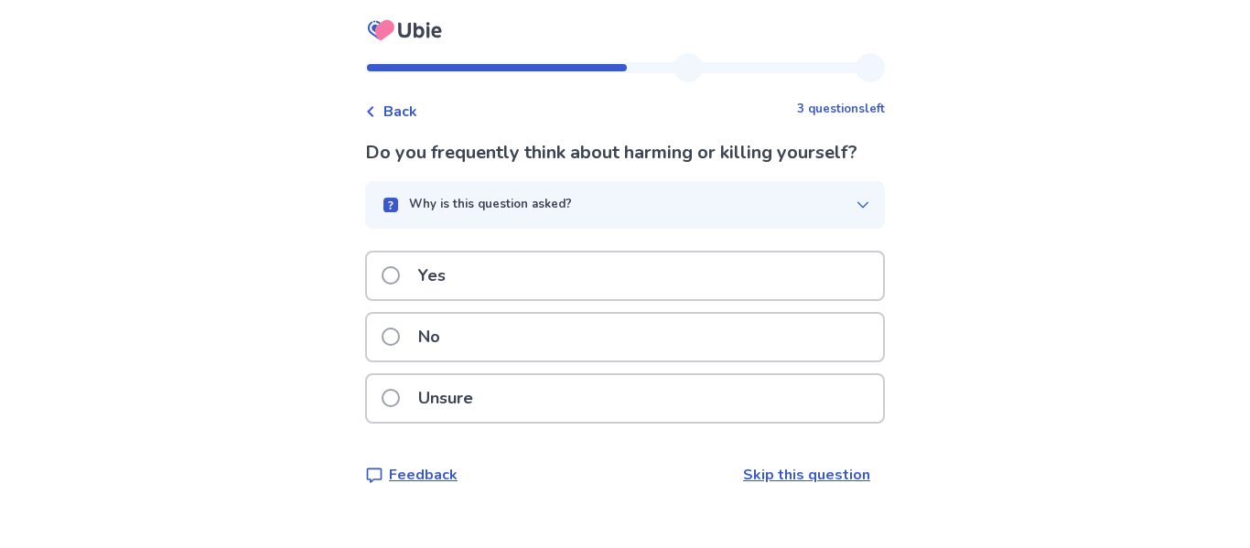
click at [785, 346] on div "No" at bounding box center [625, 337] width 516 height 47
click at [773, 287] on div "Yes" at bounding box center [625, 276] width 516 height 47
click at [810, 352] on div "No" at bounding box center [625, 337] width 516 height 47
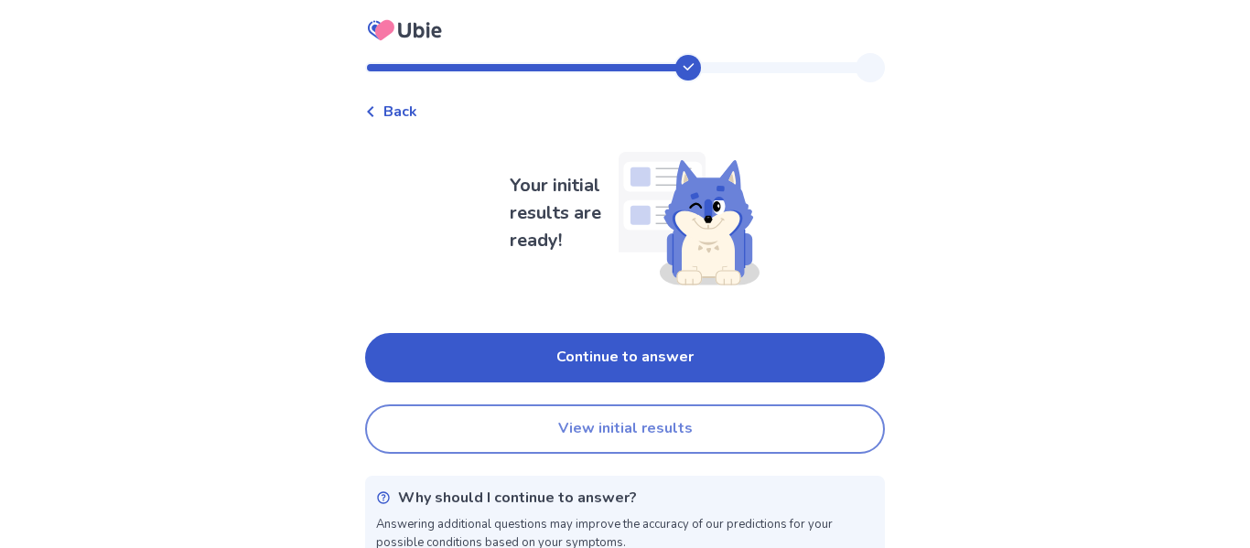
click at [815, 416] on button "View initial results" at bounding box center [625, 429] width 520 height 49
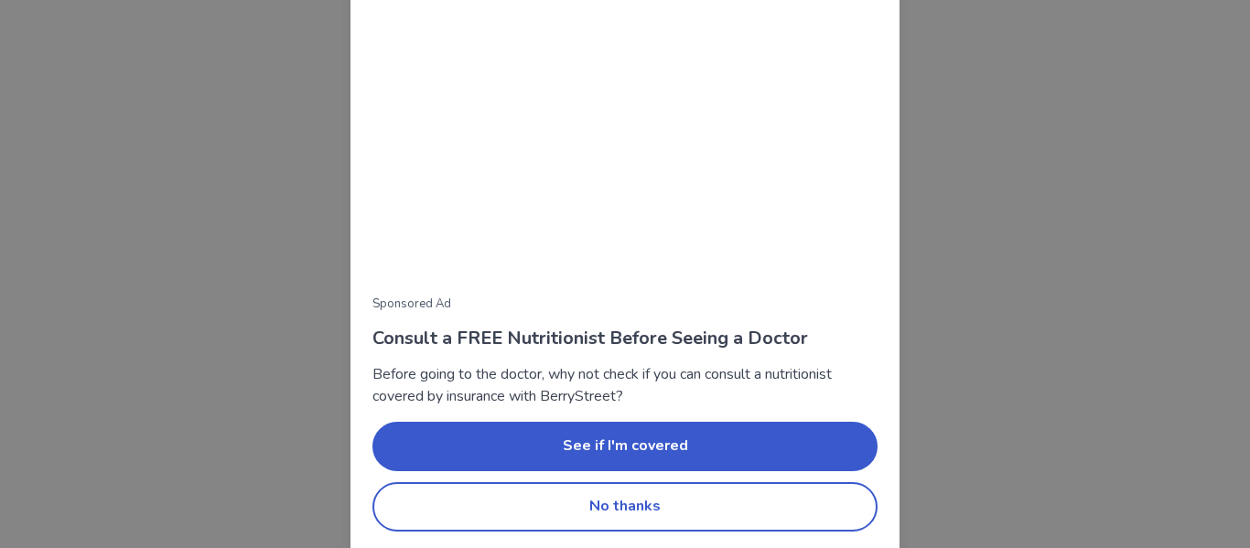
scroll to position [253, 0]
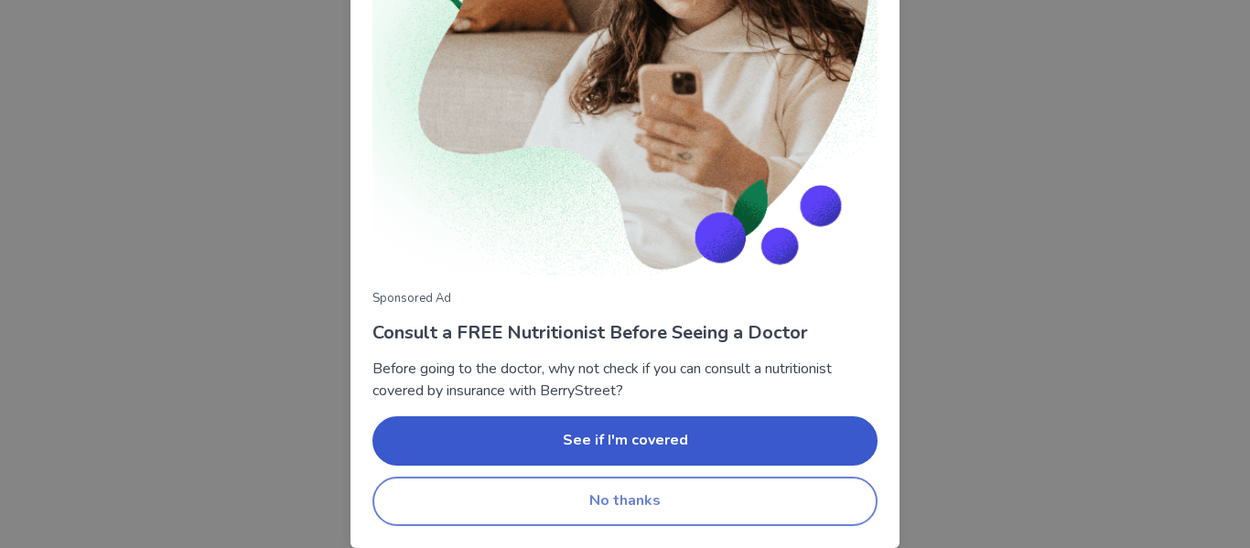
click at [727, 505] on button "No thanks" at bounding box center [624, 501] width 505 height 49
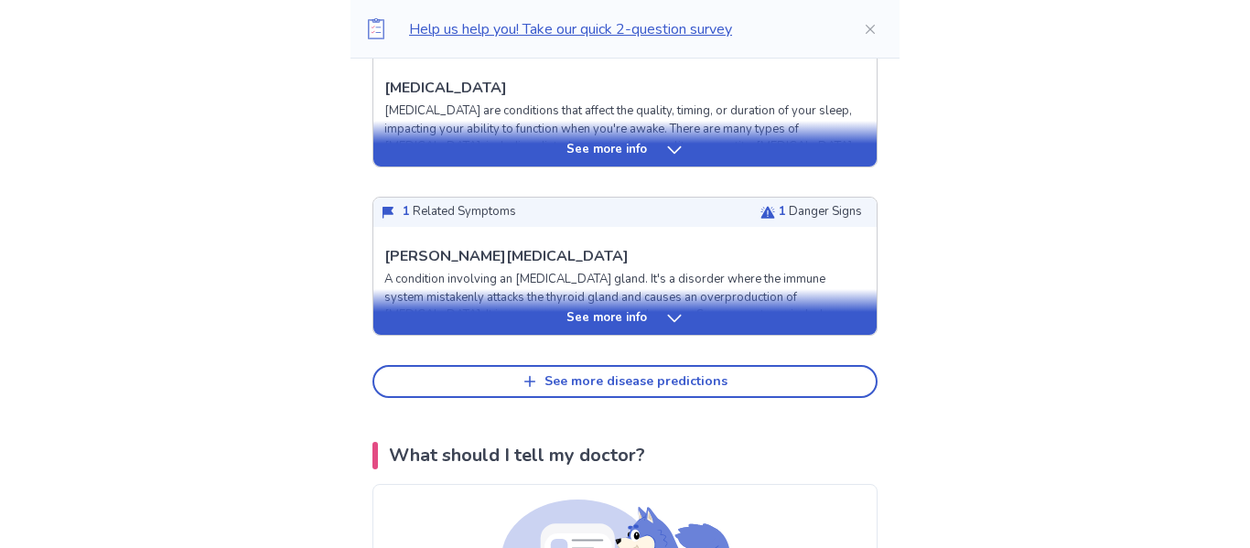
scroll to position [911, 0]
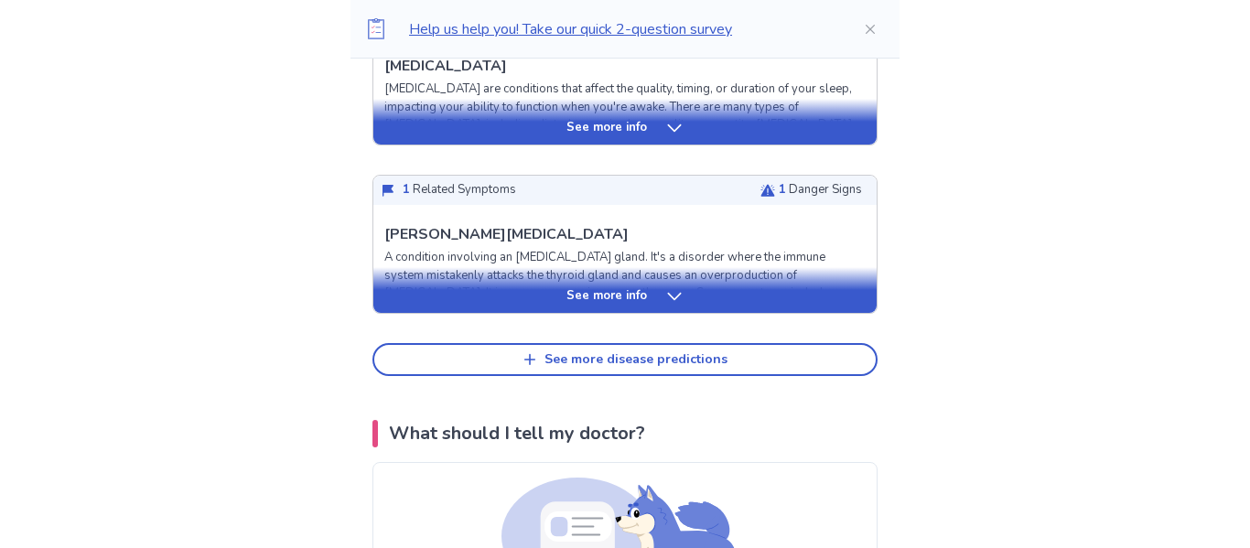
click at [706, 252] on p "A condition involving an [MEDICAL_DATA] gland. It's a disorder where the immune…" at bounding box center [624, 294] width 481 height 90
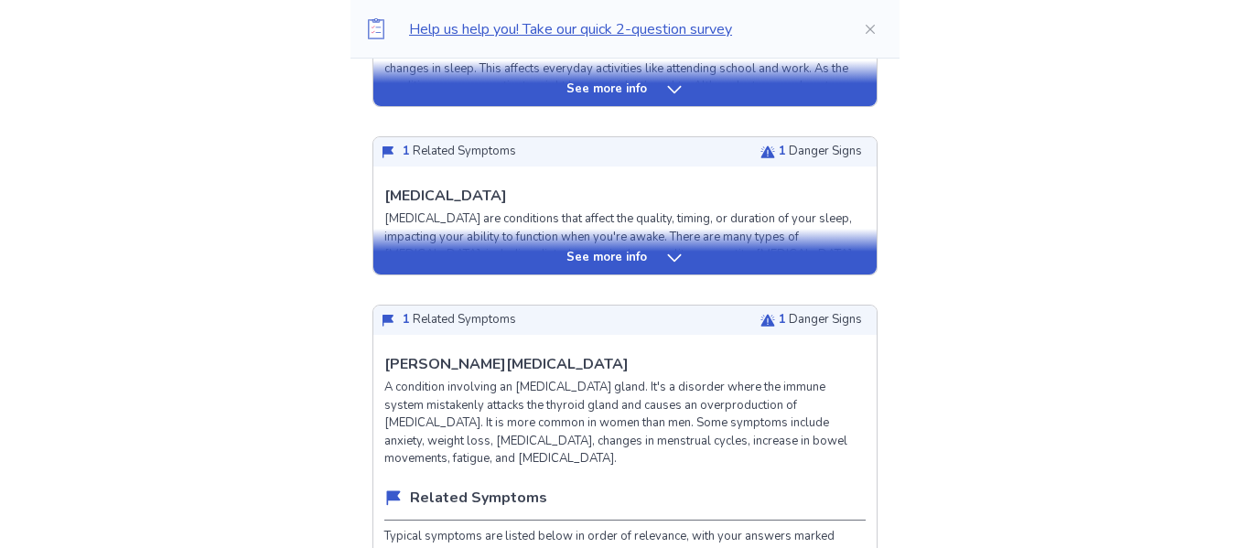
scroll to position [667, 0]
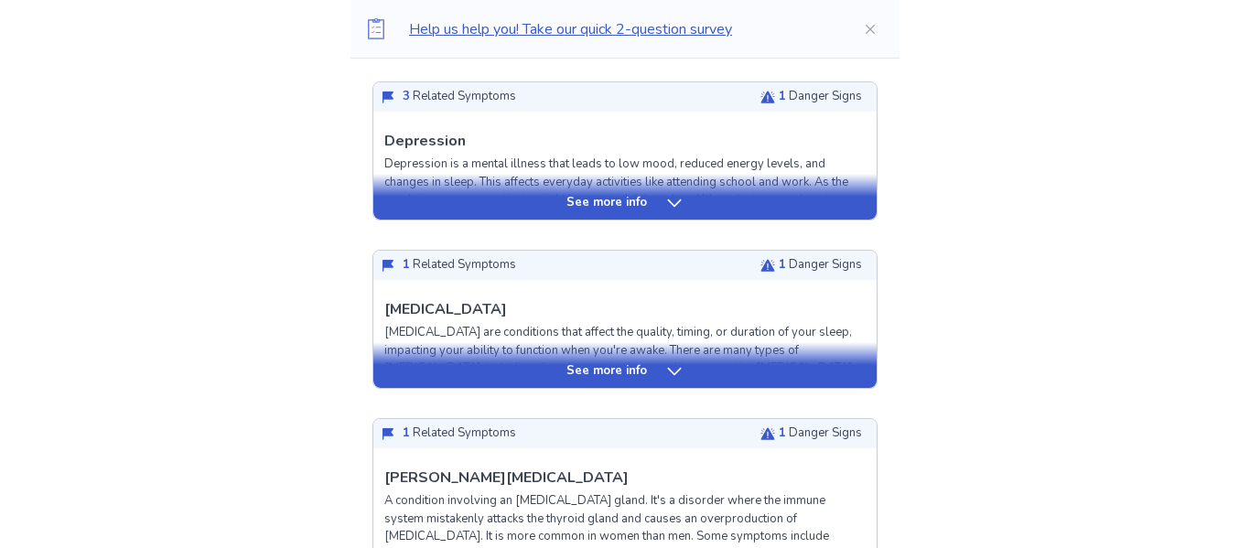
click at [660, 350] on div "See more info" at bounding box center [624, 365] width 503 height 46
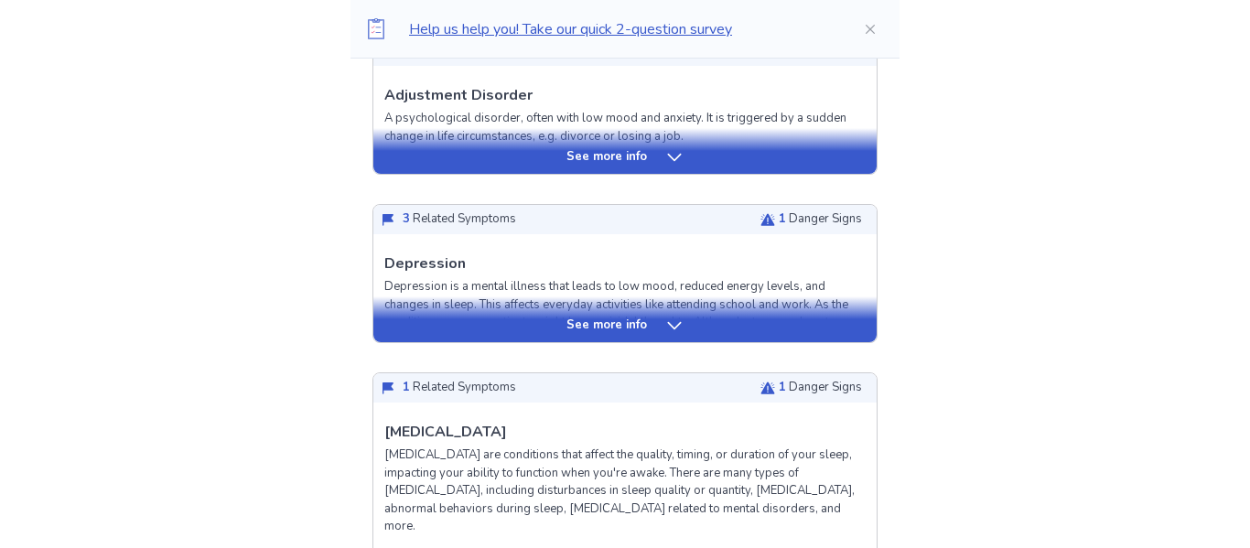
scroll to position [543, 0]
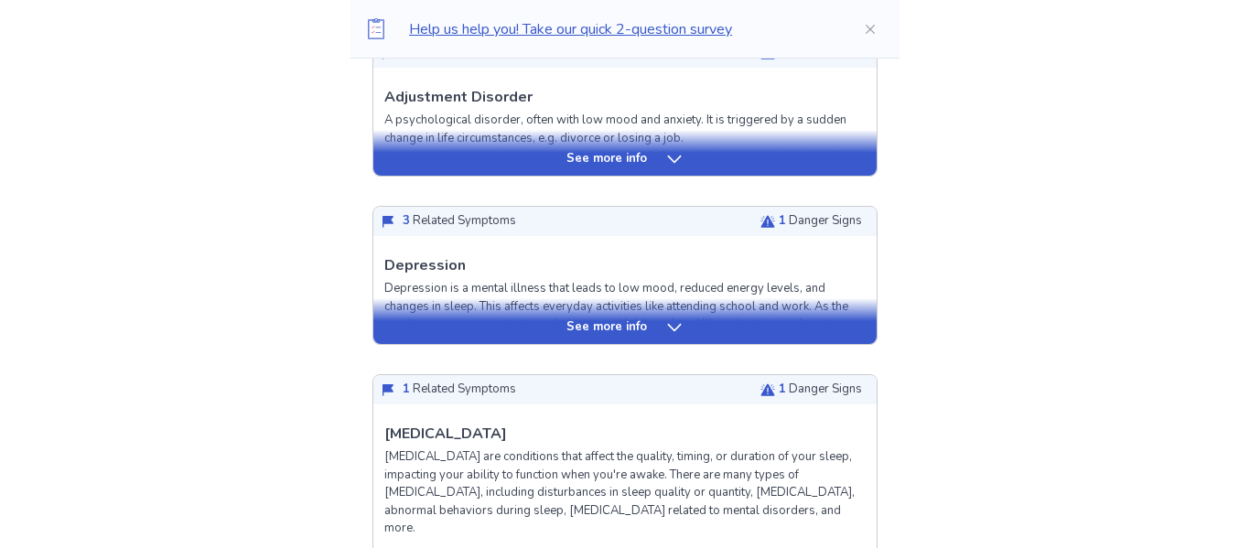
click at [671, 331] on icon at bounding box center [674, 327] width 18 height 18
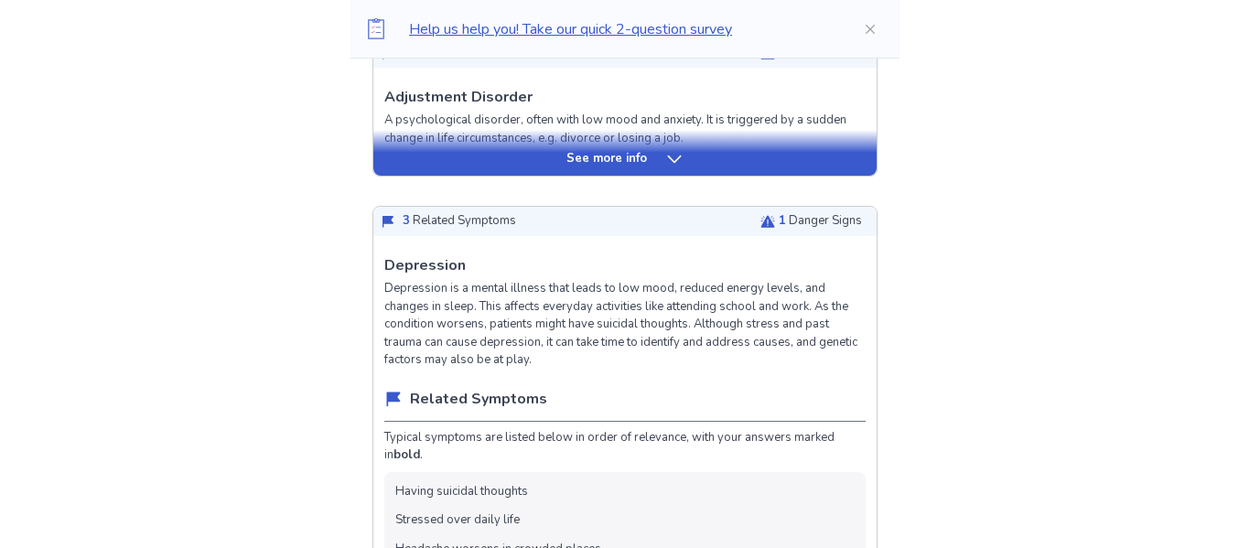
click at [696, 316] on p "Depression is a mental illness that leads to low mood, reduced energy levels, a…" at bounding box center [624, 325] width 481 height 90
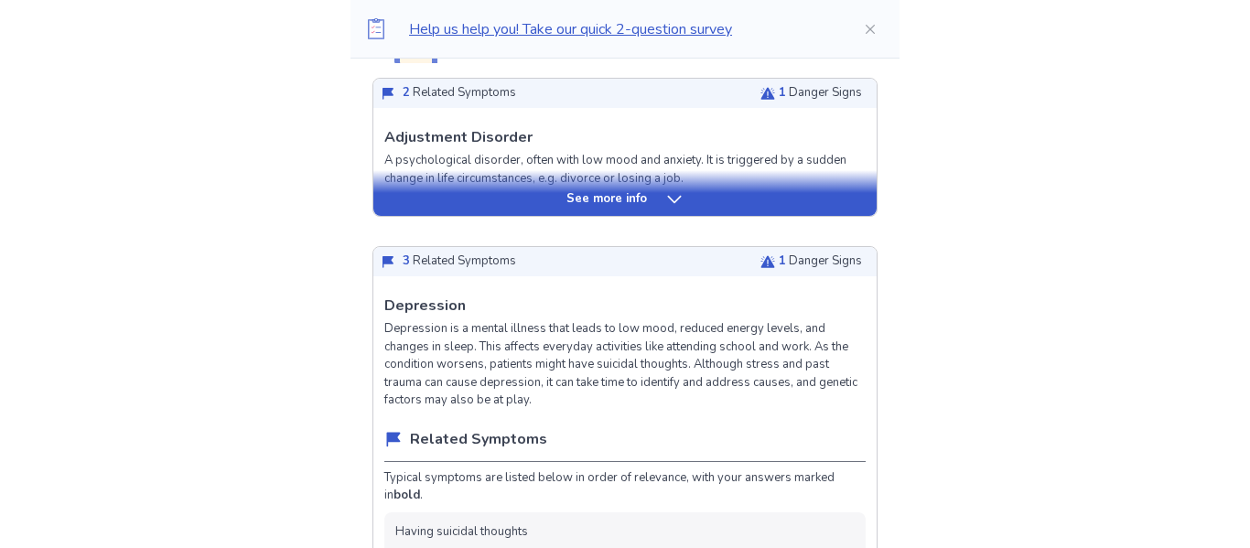
scroll to position [500, 0]
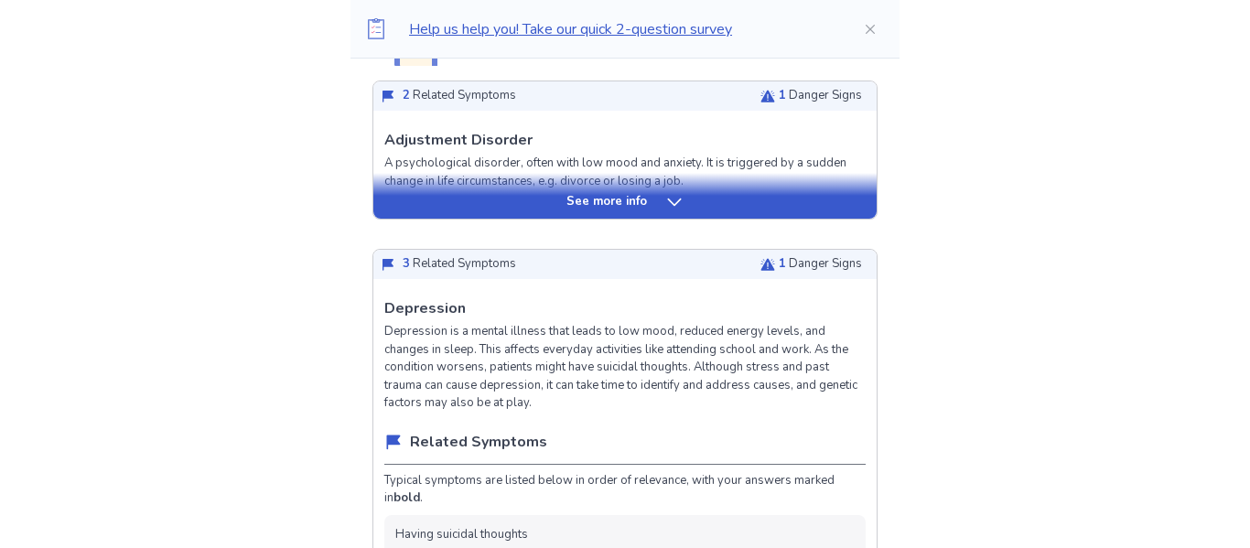
click at [696, 316] on div "[MEDICAL_DATA] [MEDICAL_DATA] is a mental illness that leads to low mood, reduc…" at bounding box center [624, 354] width 481 height 115
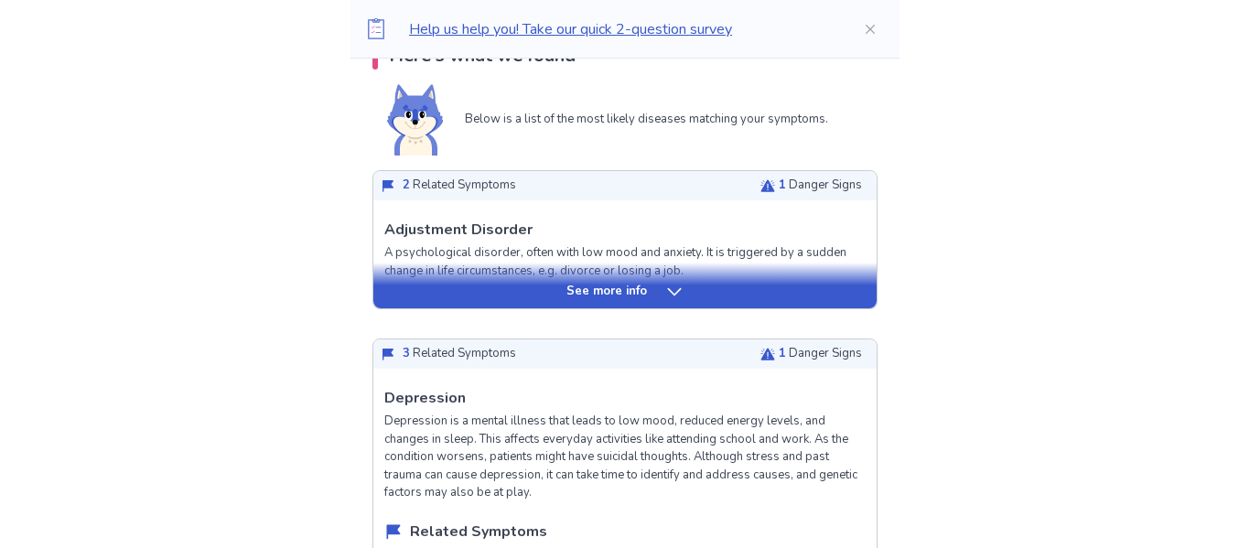
scroll to position [394, 0]
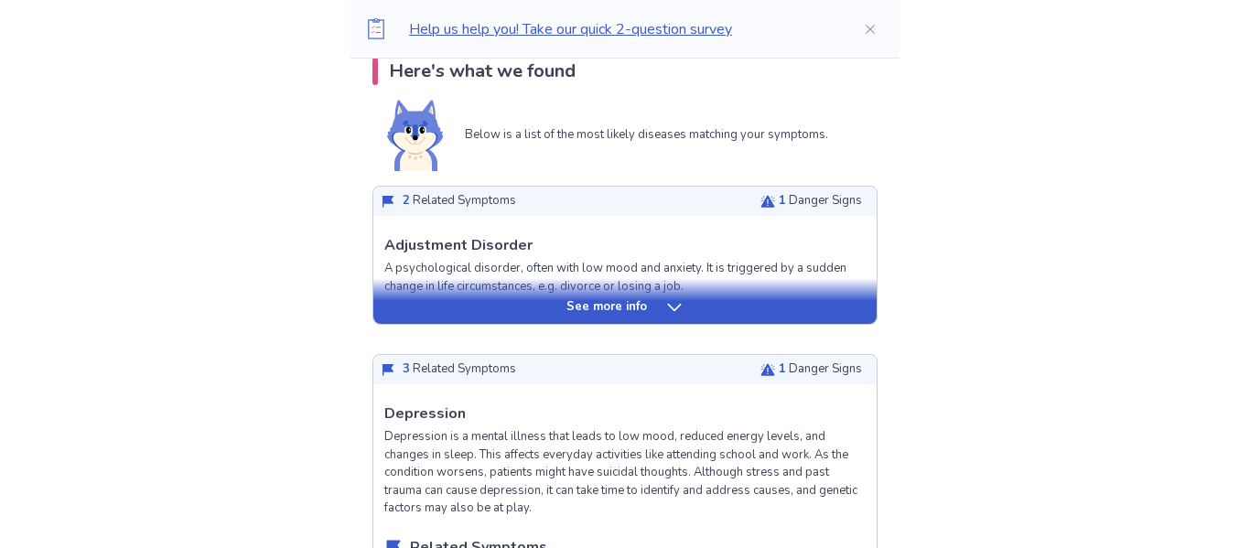
click at [696, 312] on div "See more info" at bounding box center [624, 307] width 503 height 18
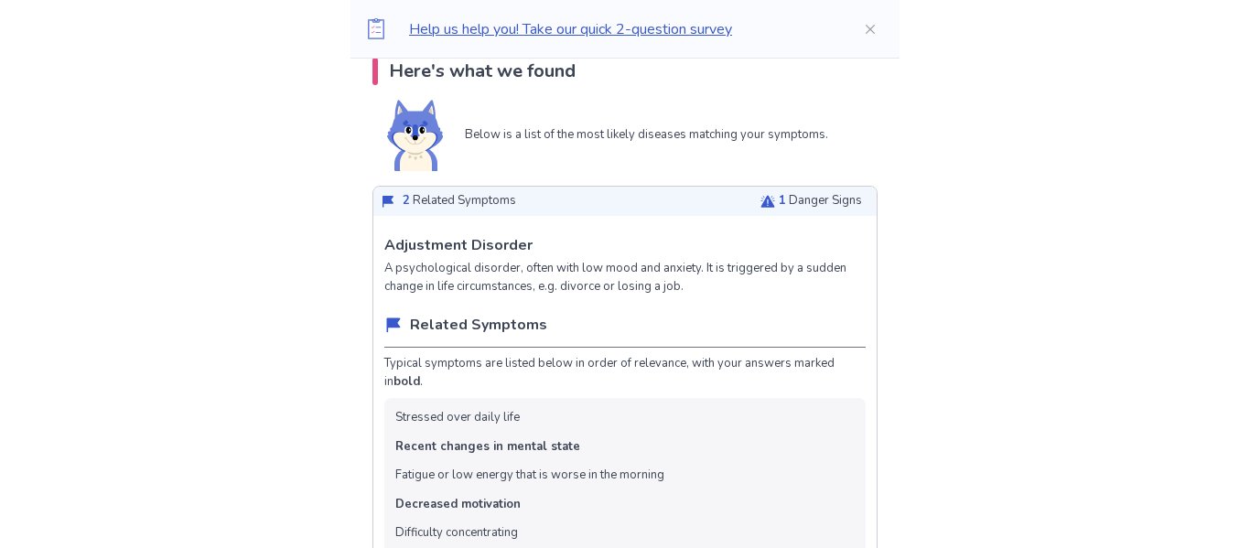
scroll to position [0, 0]
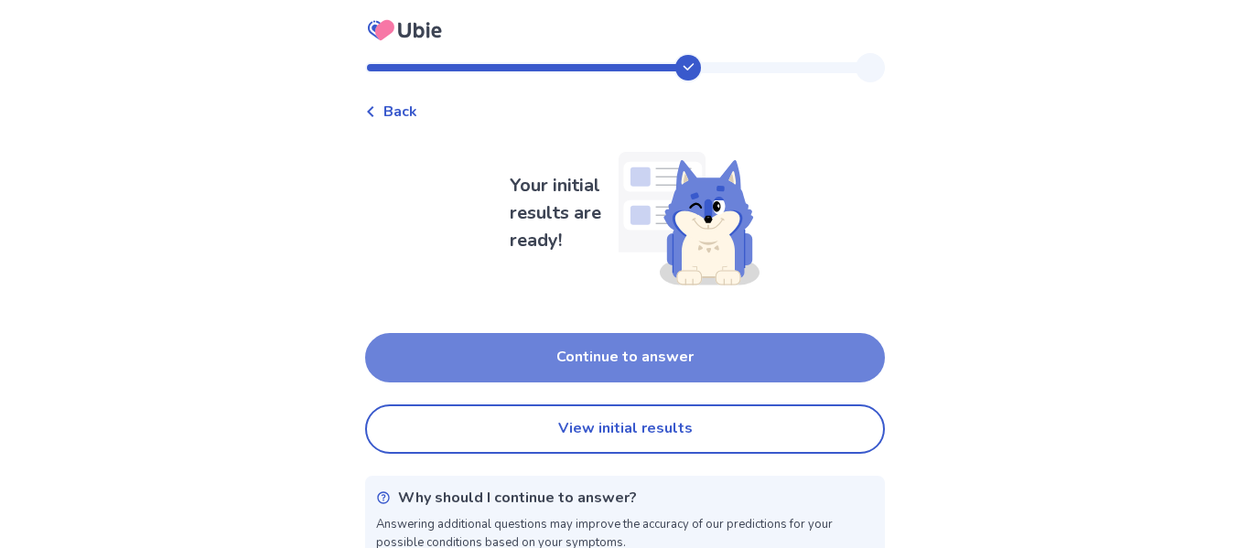
click at [646, 333] on button "Continue to answer" at bounding box center [625, 357] width 520 height 49
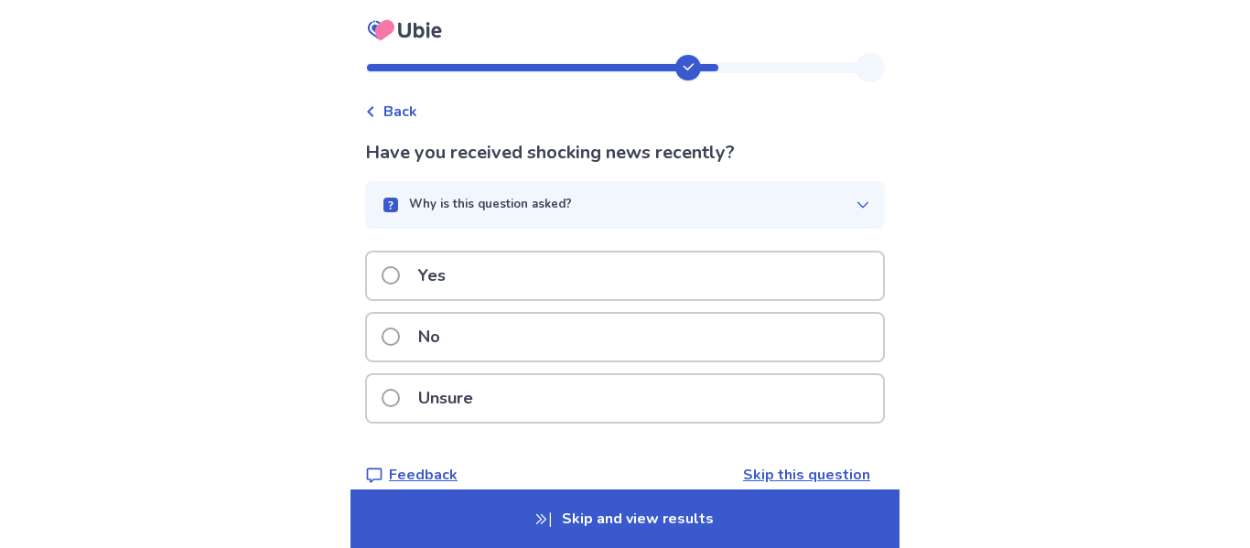
click at [794, 204] on div "Why is this question asked?" at bounding box center [618, 205] width 476 height 18
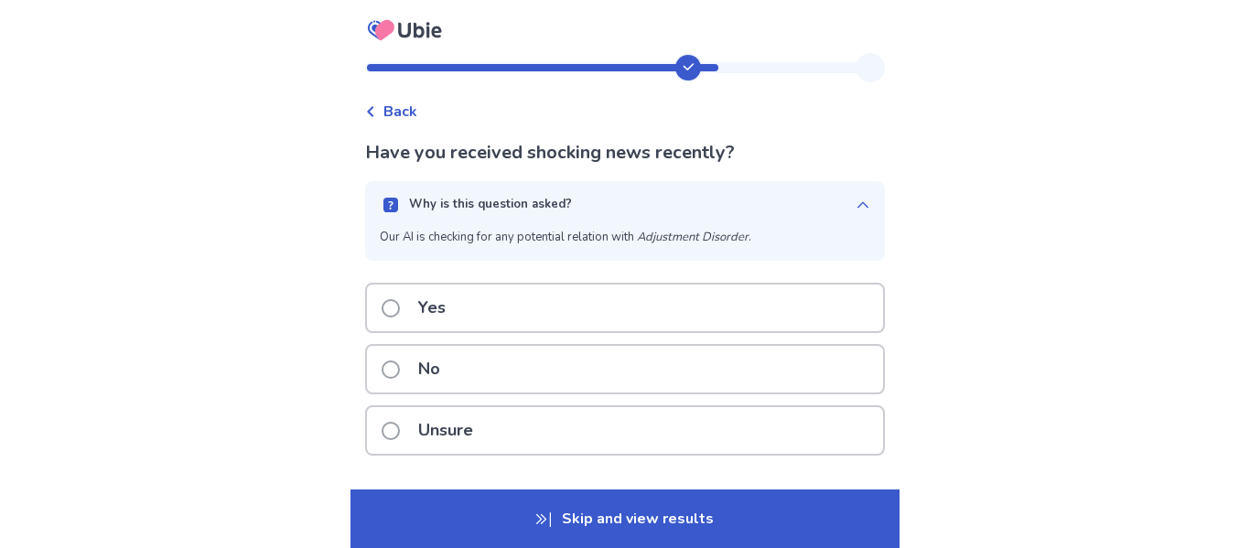
click at [794, 204] on div "Why is this question asked?" at bounding box center [618, 205] width 476 height 18
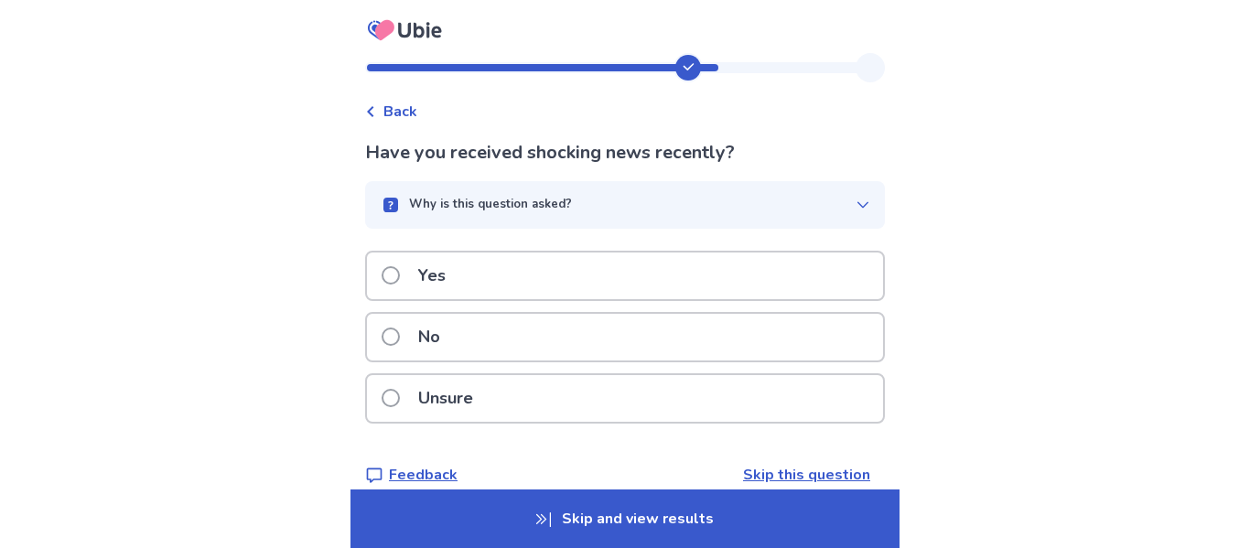
click at [753, 284] on div "Yes" at bounding box center [625, 276] width 516 height 47
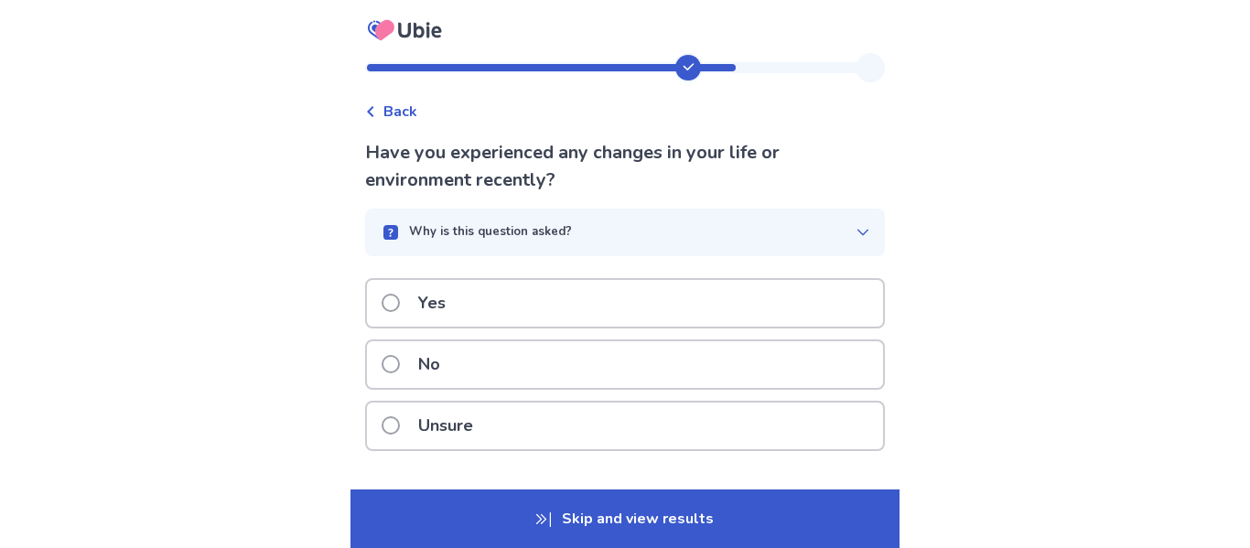
click at [789, 248] on button "Why is this question asked?" at bounding box center [625, 233] width 520 height 48
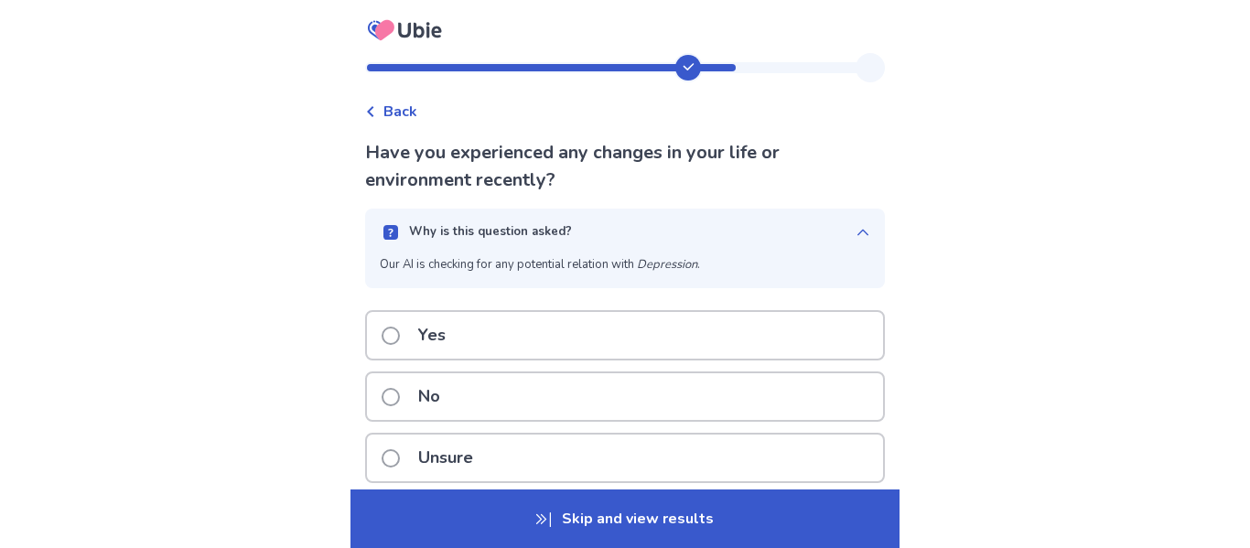
click at [789, 248] on button "Why is this question asked?" at bounding box center [625, 233] width 520 height 48
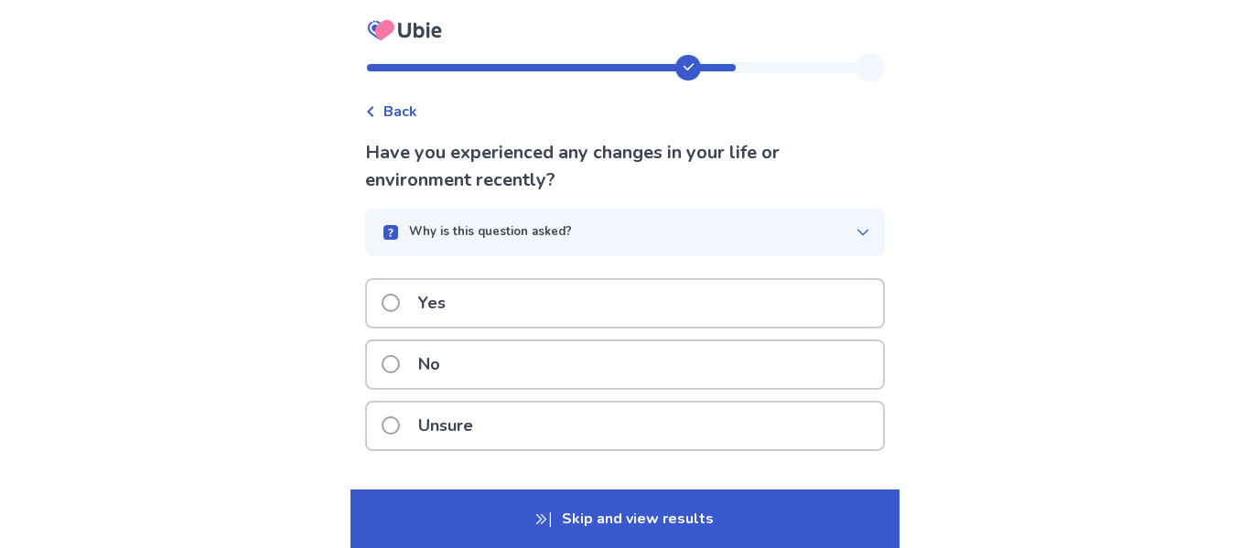
click at [806, 380] on div "No" at bounding box center [625, 364] width 516 height 47
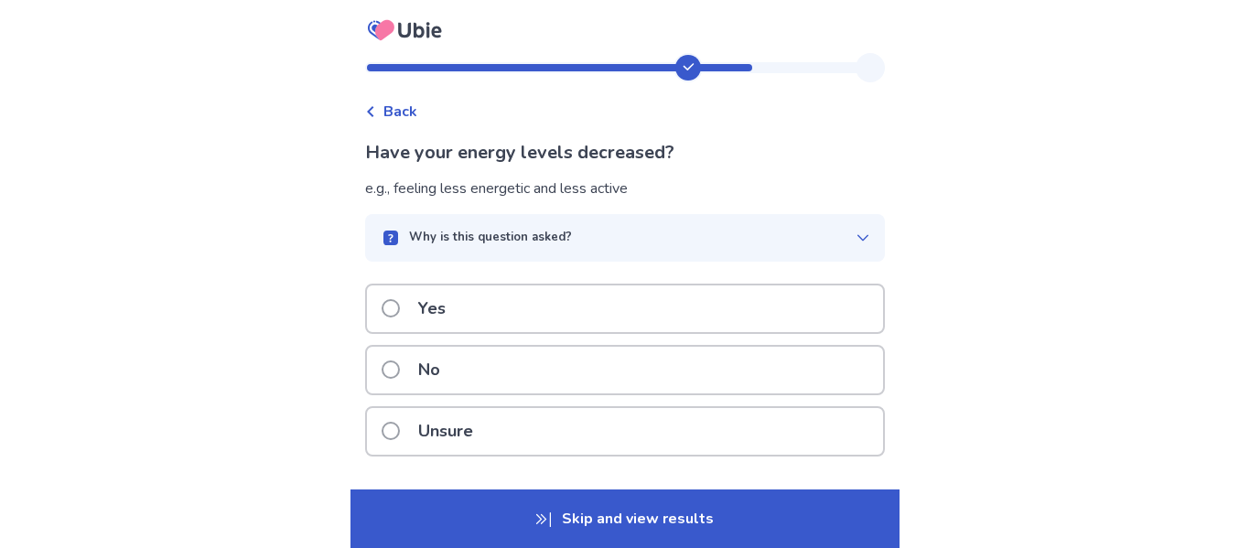
click at [832, 307] on div "Yes" at bounding box center [625, 309] width 516 height 47
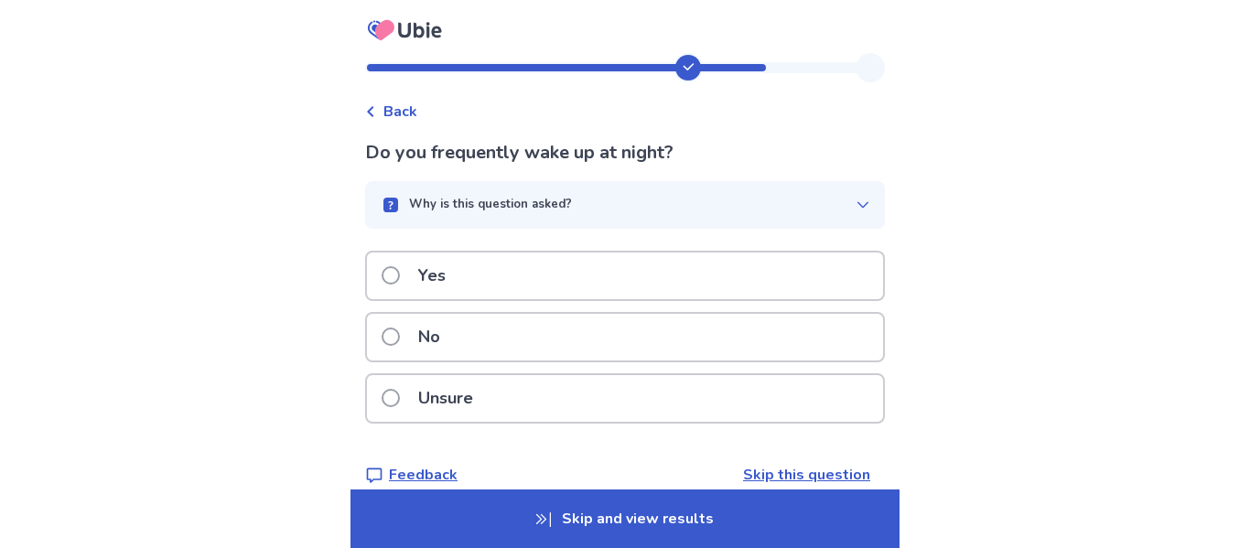
click at [804, 415] on div "Unsure" at bounding box center [625, 398] width 516 height 47
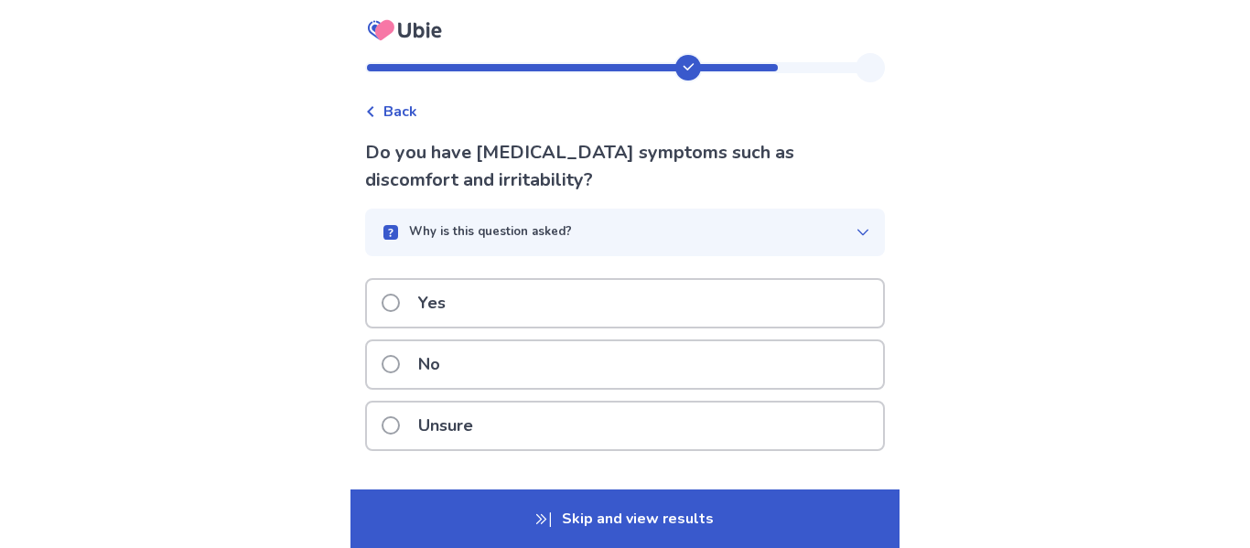
click at [828, 148] on p "Do you have [MEDICAL_DATA] symptoms such as discomfort and irritability?" at bounding box center [625, 166] width 520 height 55
click at [838, 142] on p "Do you have [MEDICAL_DATA] symptoms such as discomfort and irritability?" at bounding box center [625, 166] width 520 height 55
click at [756, 223] on div "Why is this question asked?" at bounding box center [618, 232] width 476 height 18
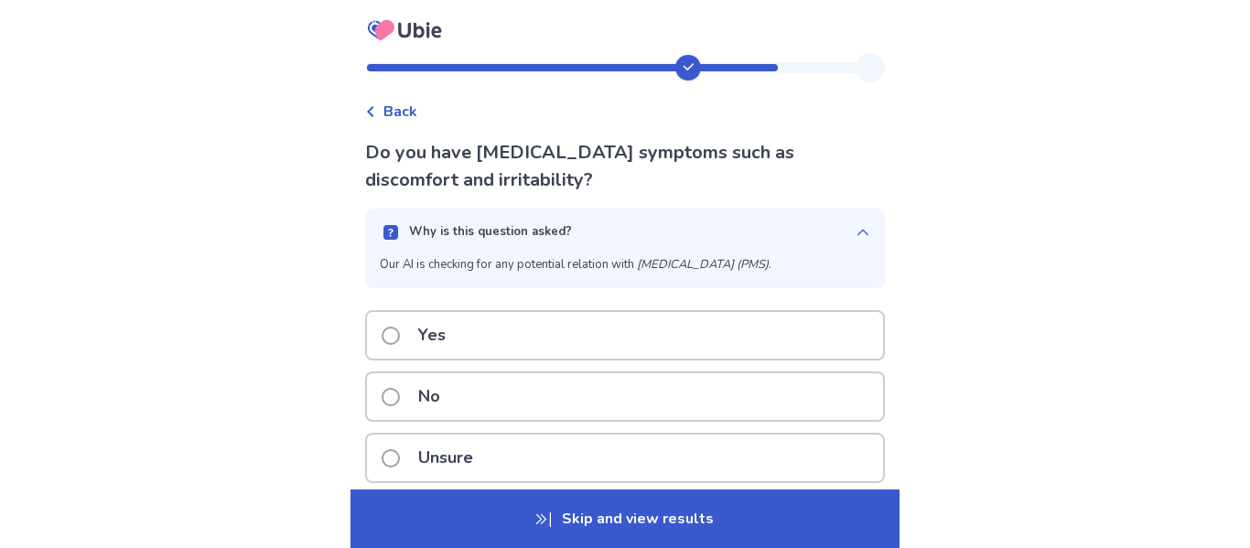
click at [756, 223] on div "Why is this question asked?" at bounding box center [618, 232] width 476 height 18
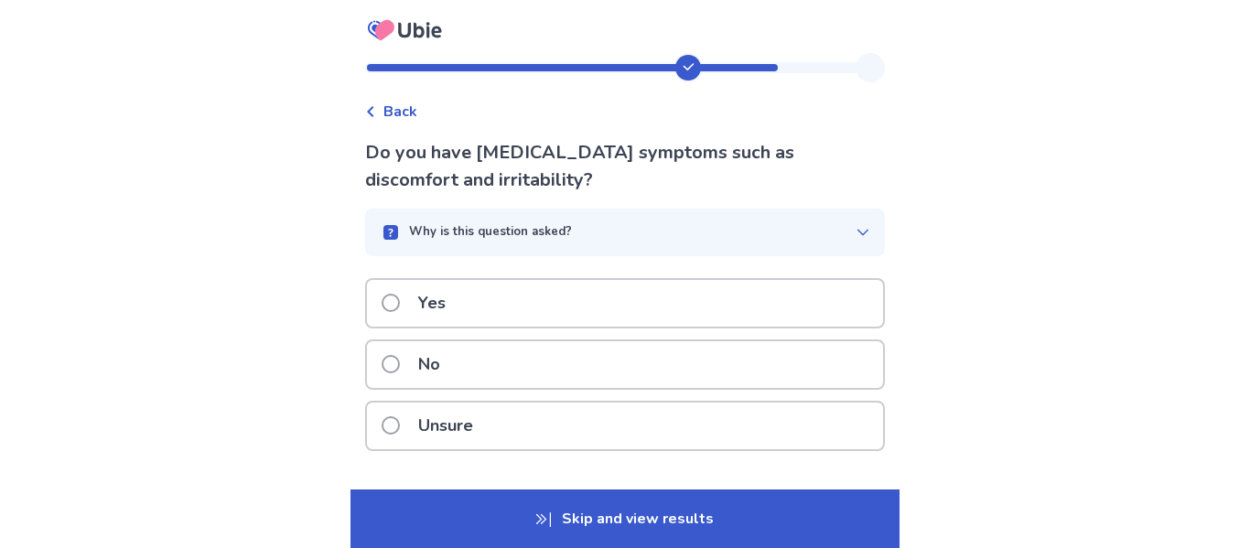
click at [723, 306] on div "Yes" at bounding box center [625, 303] width 516 height 47
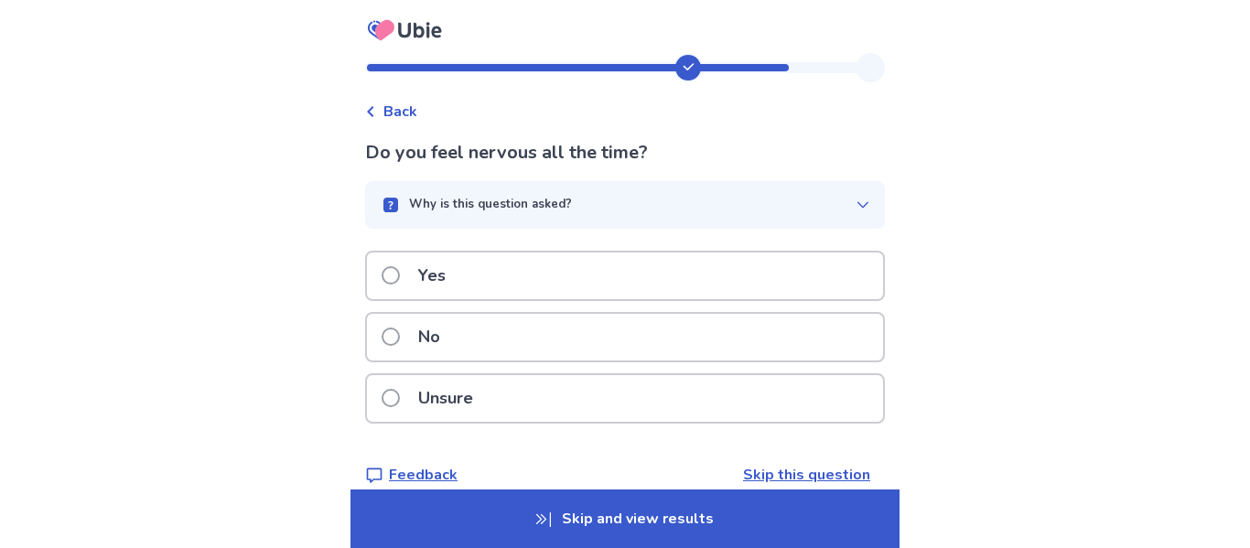
click at [520, 150] on p "Do you feel nervous all the time?" at bounding box center [625, 152] width 520 height 27
click at [465, 120] on div "Back" at bounding box center [625, 102] width 520 height 40
click at [512, 199] on p "Why is this question asked?" at bounding box center [490, 205] width 163 height 18
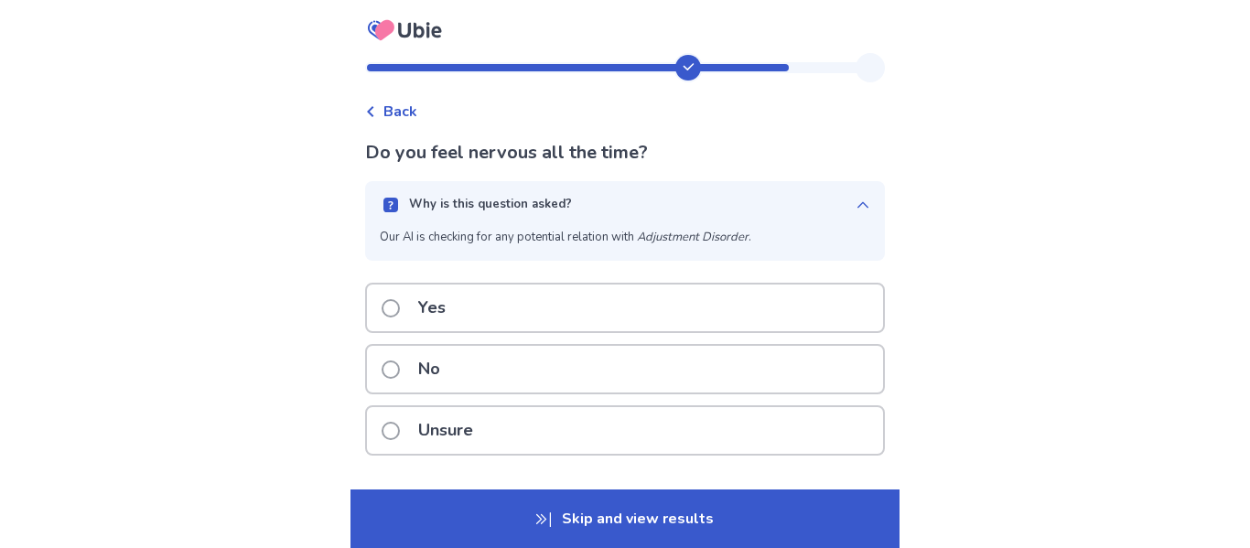
click at [512, 199] on p "Why is this question asked?" at bounding box center [490, 205] width 163 height 18
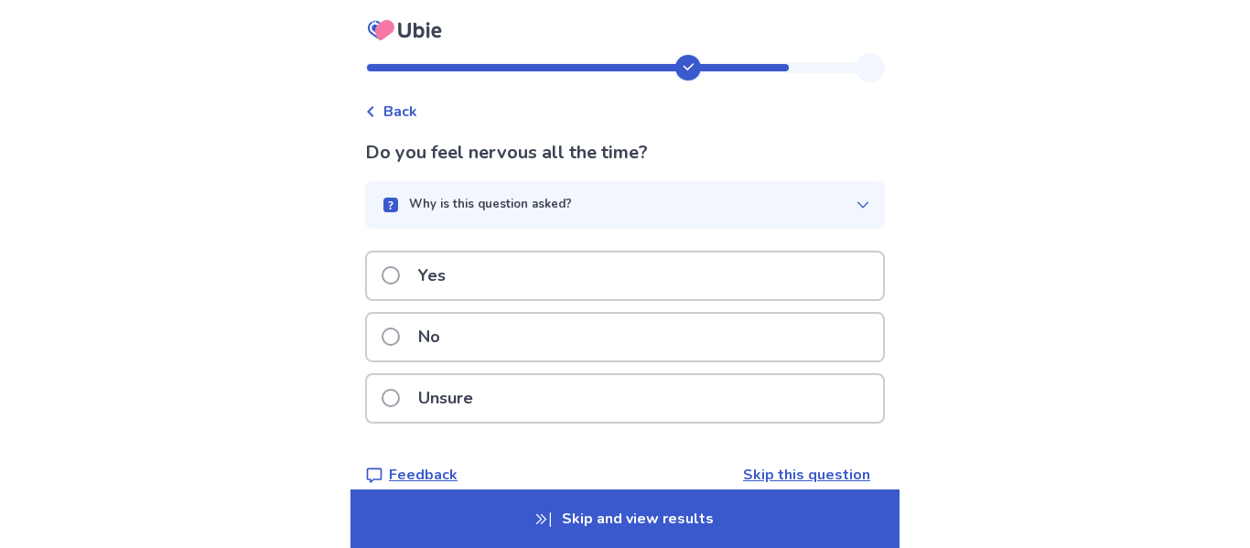
click at [551, 394] on div "Unsure" at bounding box center [625, 398] width 516 height 47
click at [603, 147] on p "Are you experiencing anxiety?" at bounding box center [625, 152] width 520 height 27
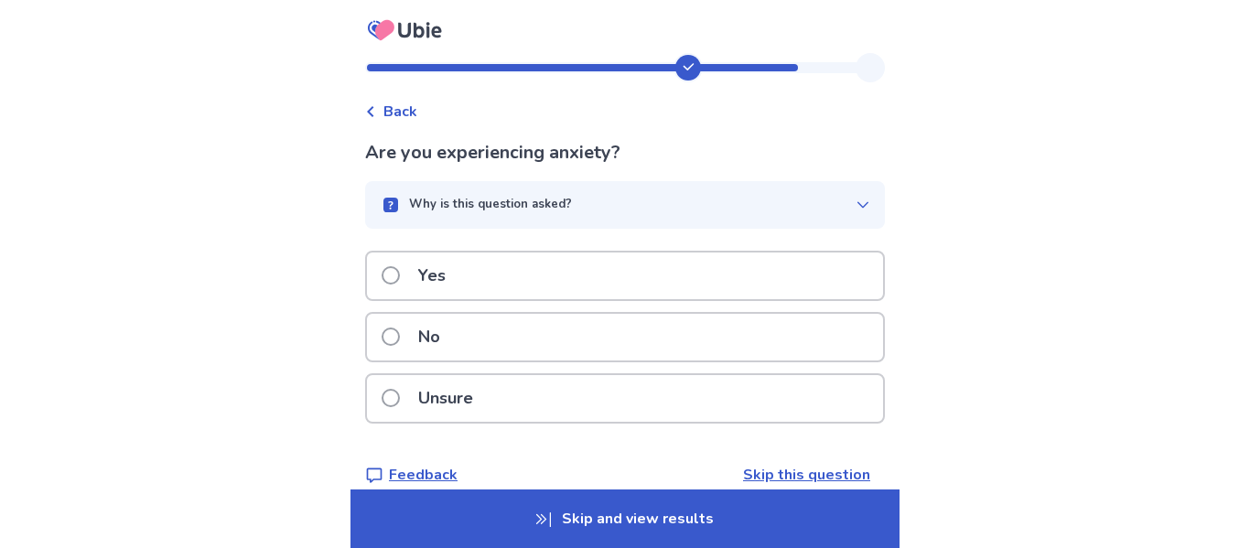
click at [603, 147] on p "Are you experiencing anxiety?" at bounding box center [625, 152] width 520 height 27
click at [1006, 124] on div "Back Are you experiencing anxiety? Why is this question asked? Our AI is checki…" at bounding box center [625, 287] width 1250 height 574
click at [832, 181] on button "Why is this question asked?" at bounding box center [625, 205] width 520 height 48
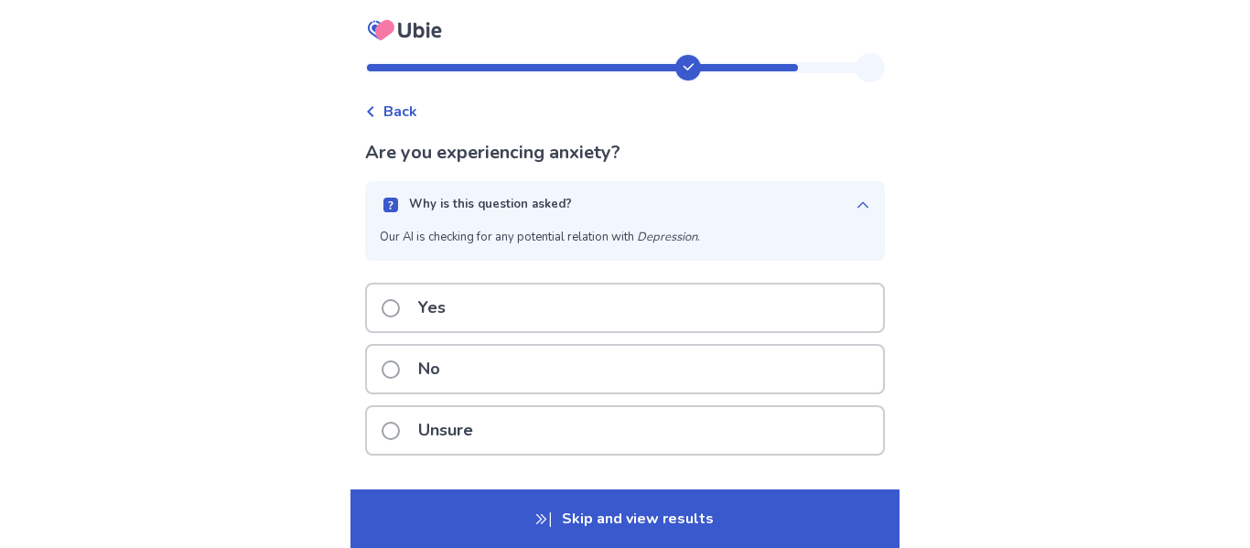
click at [757, 421] on div "Unsure" at bounding box center [625, 430] width 516 height 47
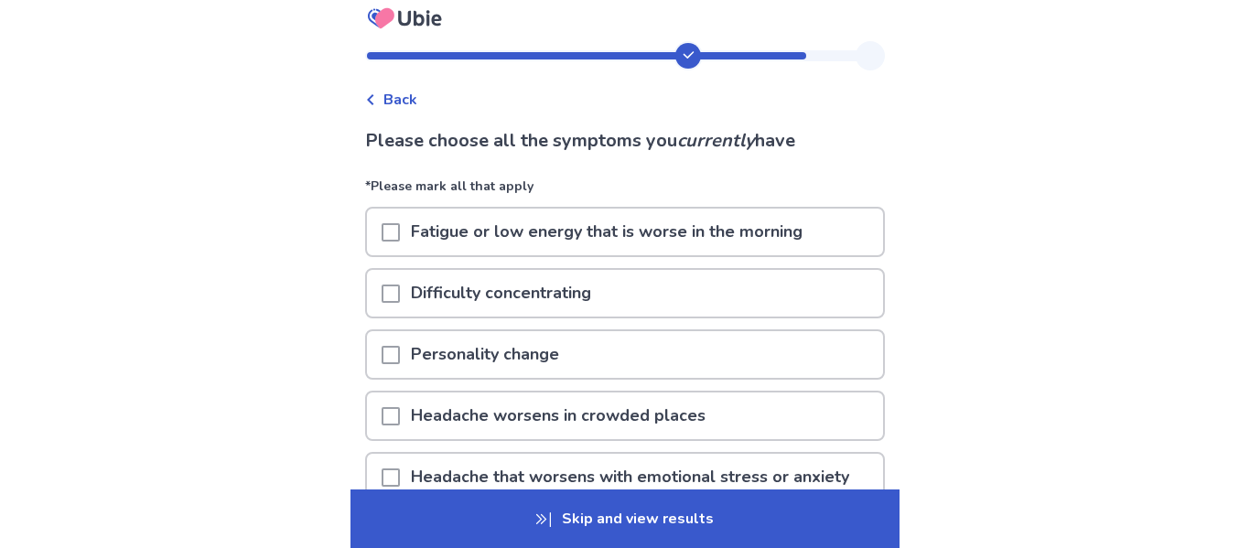
click at [821, 232] on div "Fatigue or low energy that is worse in the morning" at bounding box center [625, 232] width 516 height 47
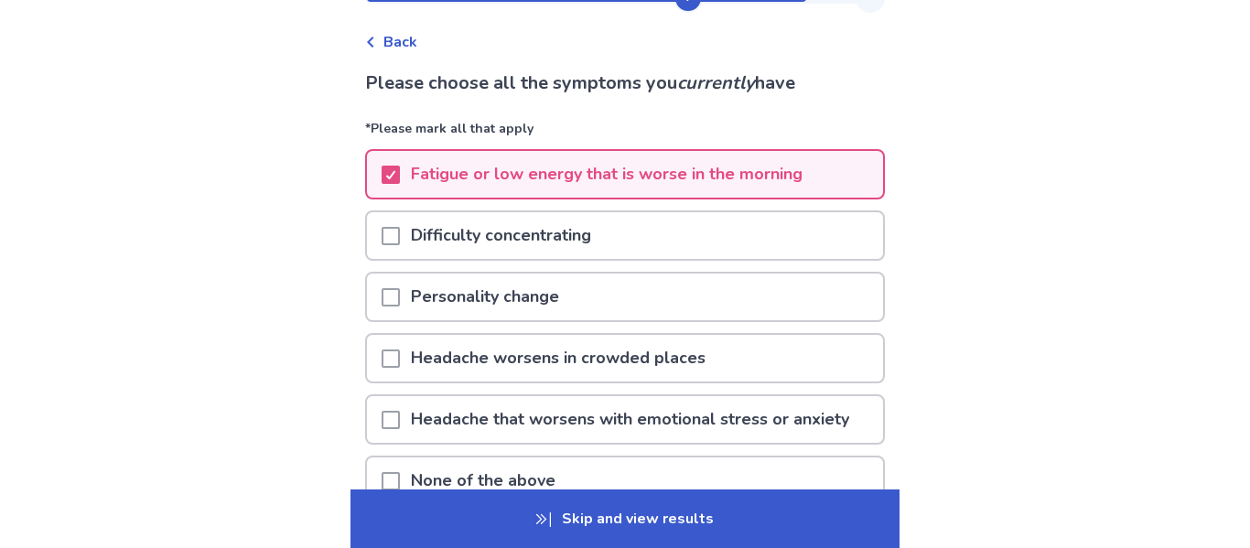
scroll to position [71, 0]
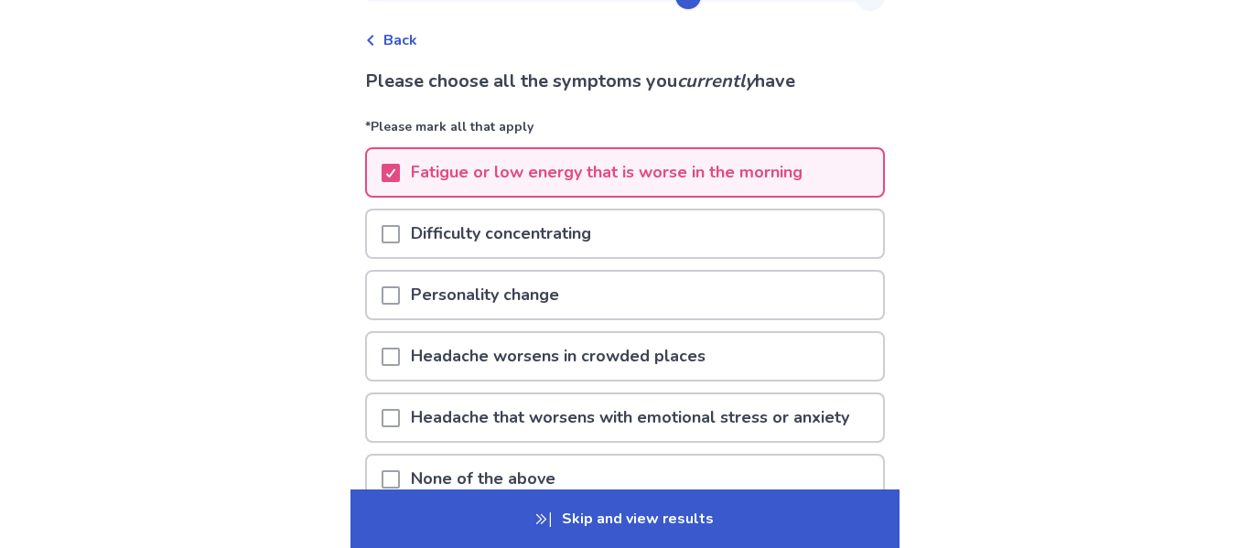
click at [677, 251] on div "Difficulty concentrating" at bounding box center [625, 233] width 516 height 47
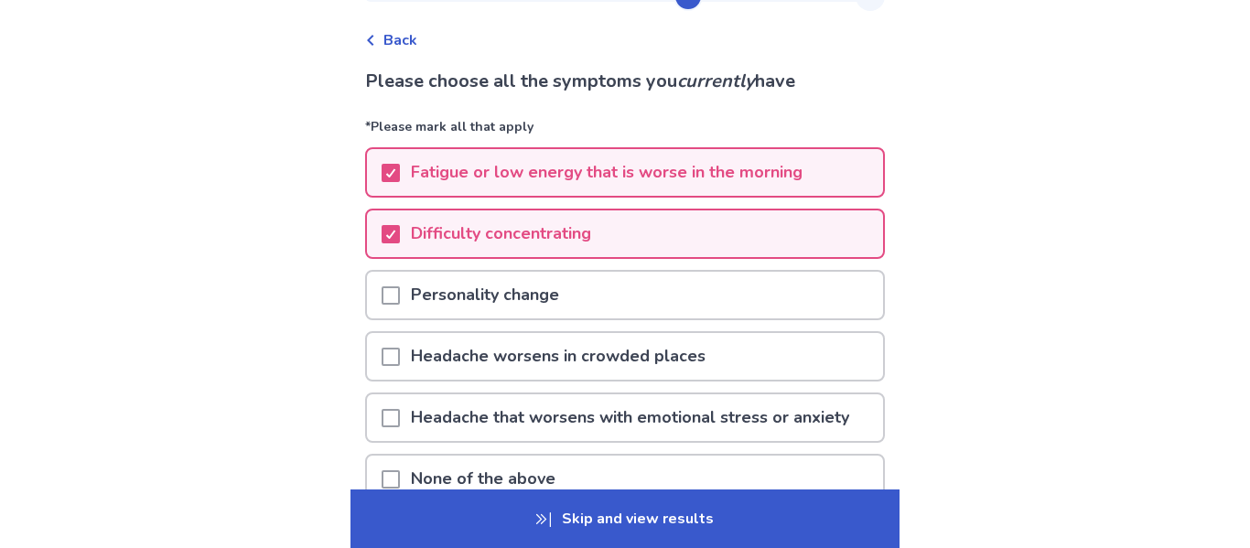
click at [903, 243] on div "Back Please choose all the symptoms you currently have *Please mark all that ap…" at bounding box center [625, 327] width 1250 height 797
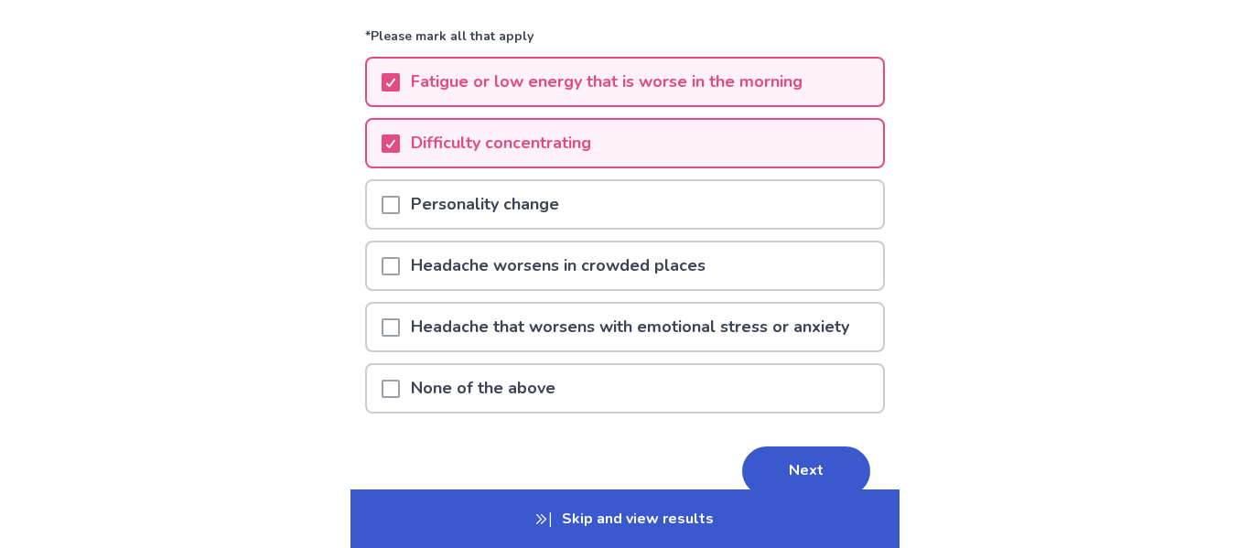
scroll to position [165, 0]
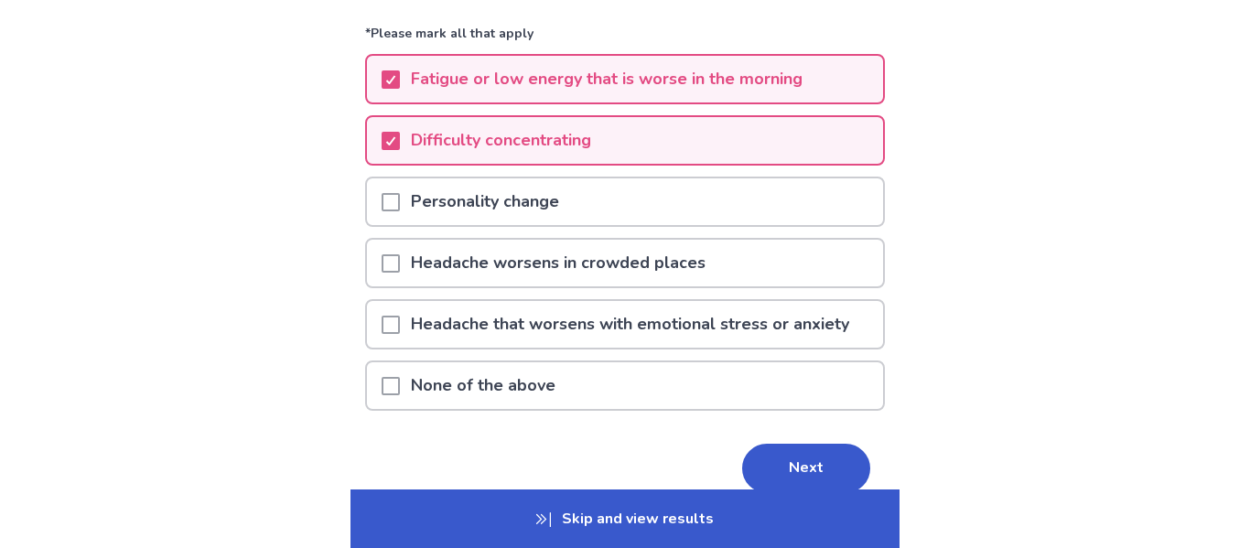
click at [731, 201] on div "Personality change" at bounding box center [625, 201] width 516 height 47
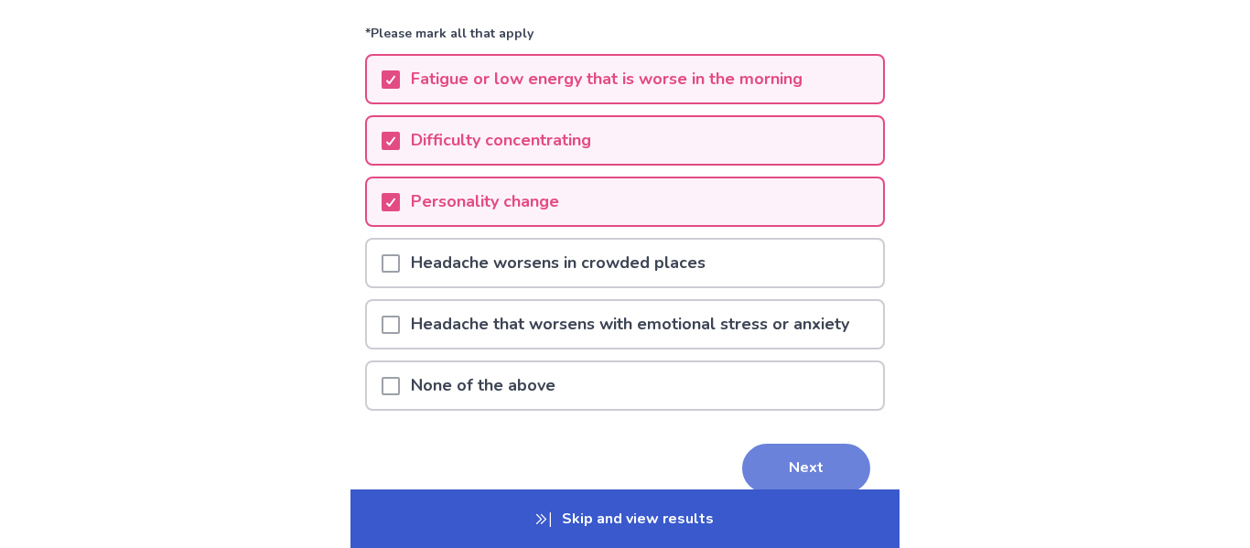
click at [815, 448] on button "Next" at bounding box center [806, 468] width 128 height 49
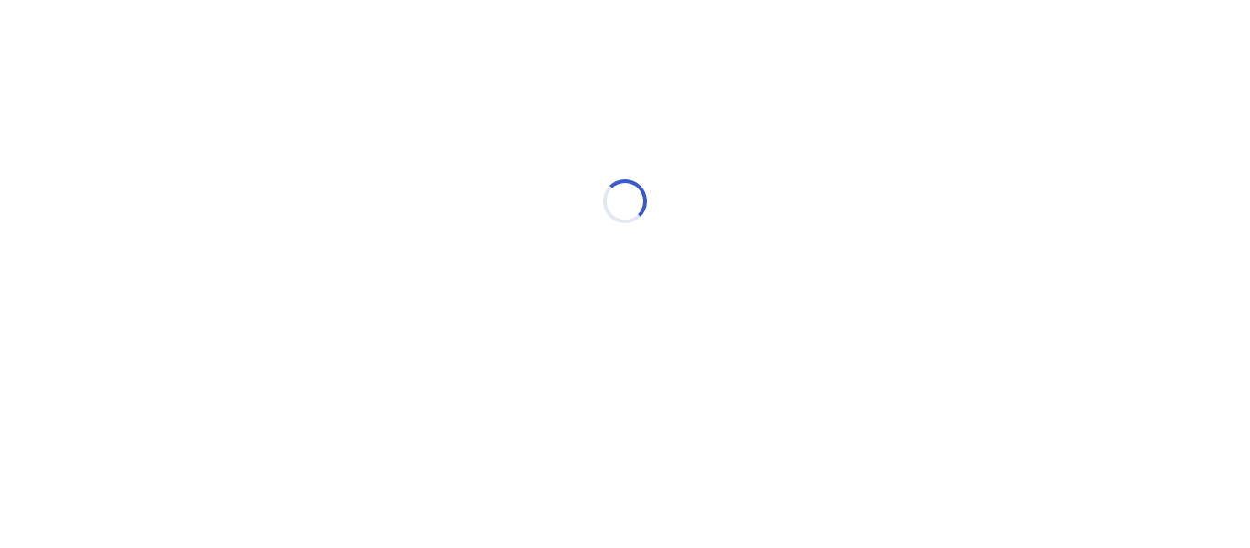
scroll to position [0, 0]
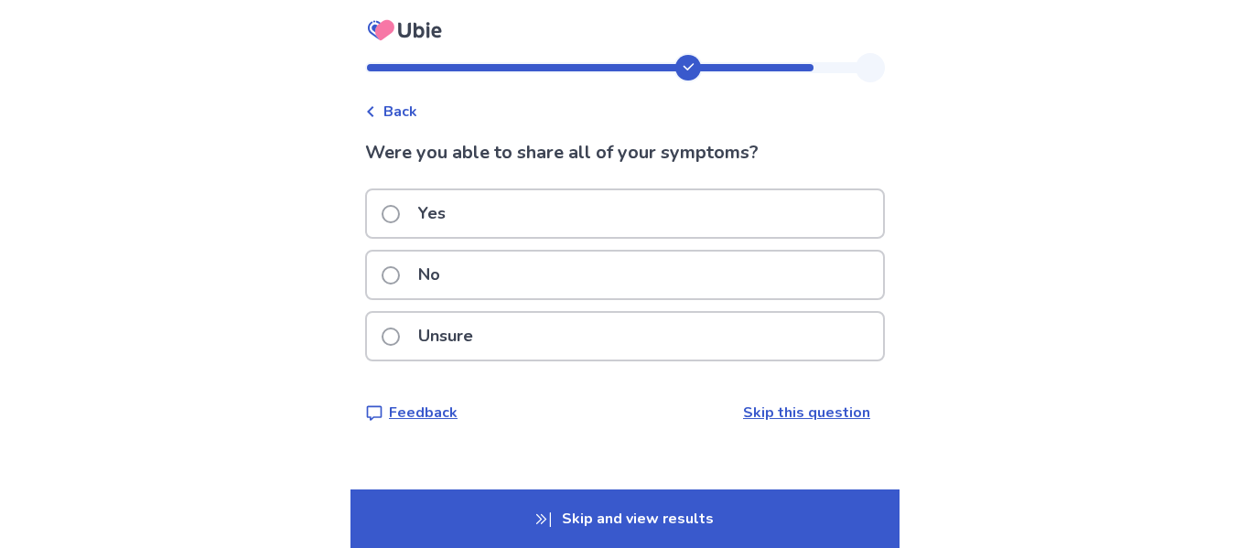
click at [736, 209] on div "Yes" at bounding box center [625, 213] width 516 height 47
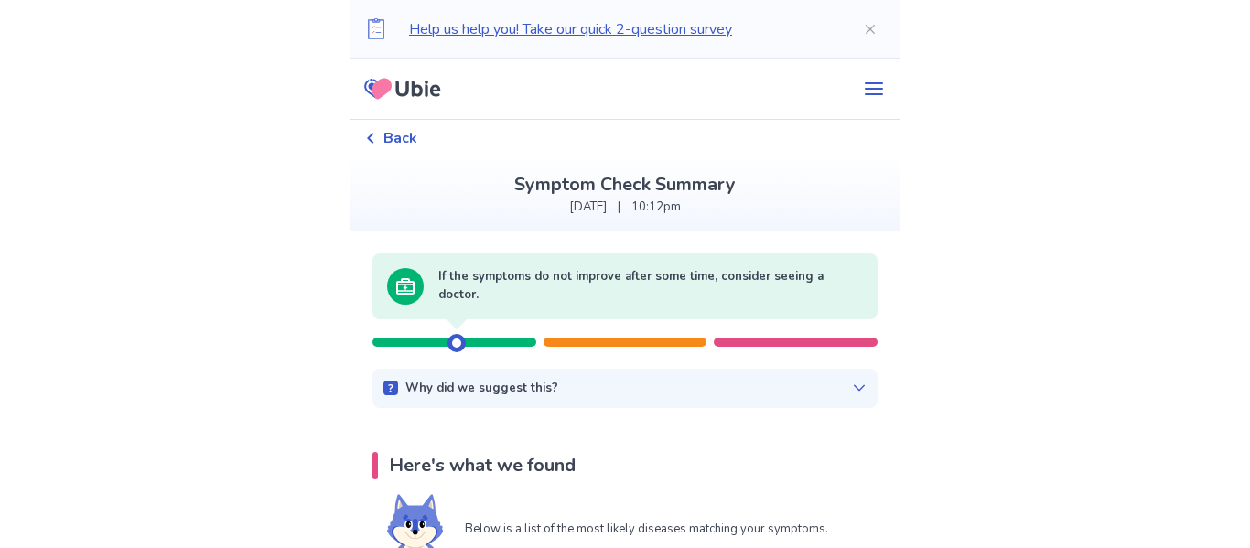
click at [827, 339] on div at bounding box center [796, 342] width 164 height 9
click at [821, 372] on div "Why did we suggest this? There appears to be no urgent related factors based on…" at bounding box center [624, 389] width 505 height 40
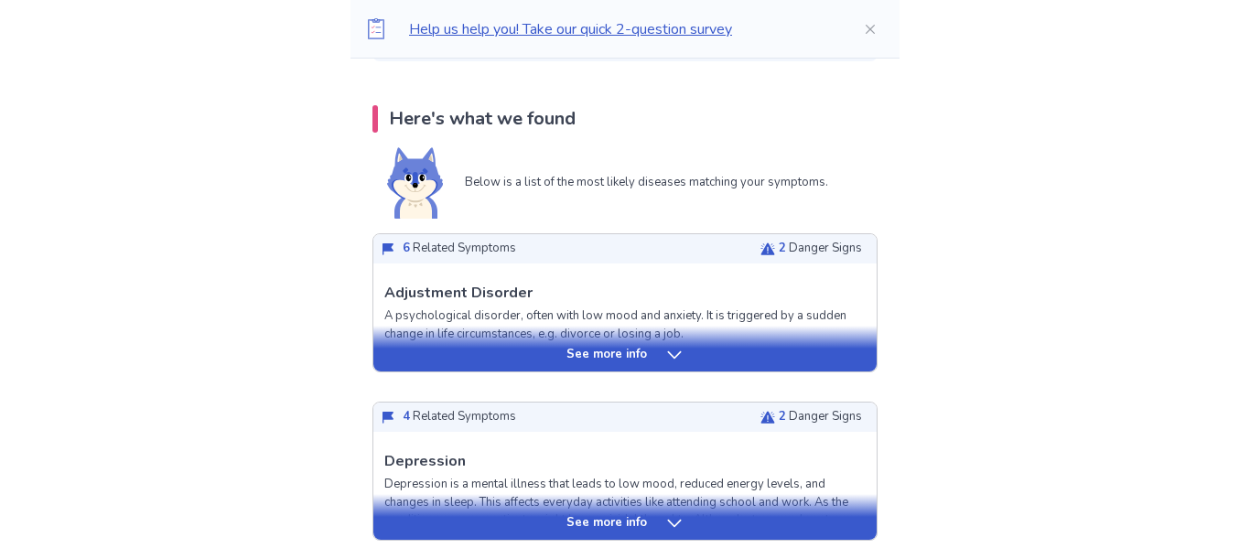
scroll to position [443, 0]
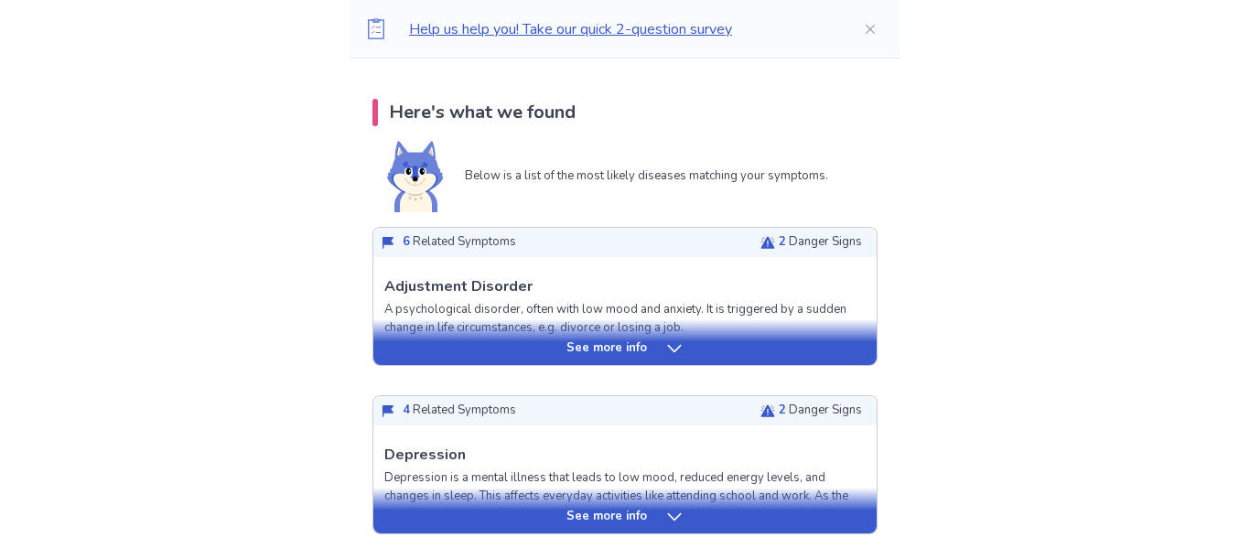
click at [834, 341] on div "See more info" at bounding box center [624, 349] width 503 height 18
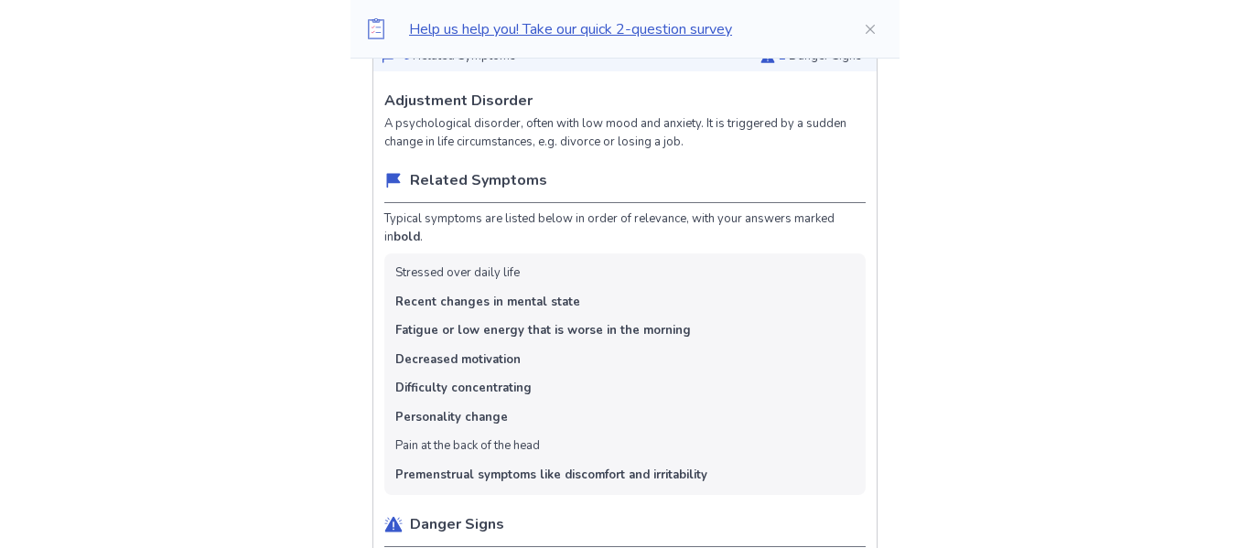
scroll to position [599, 0]
